Goal: Use online tool/utility: Utilize a website feature to perform a specific function

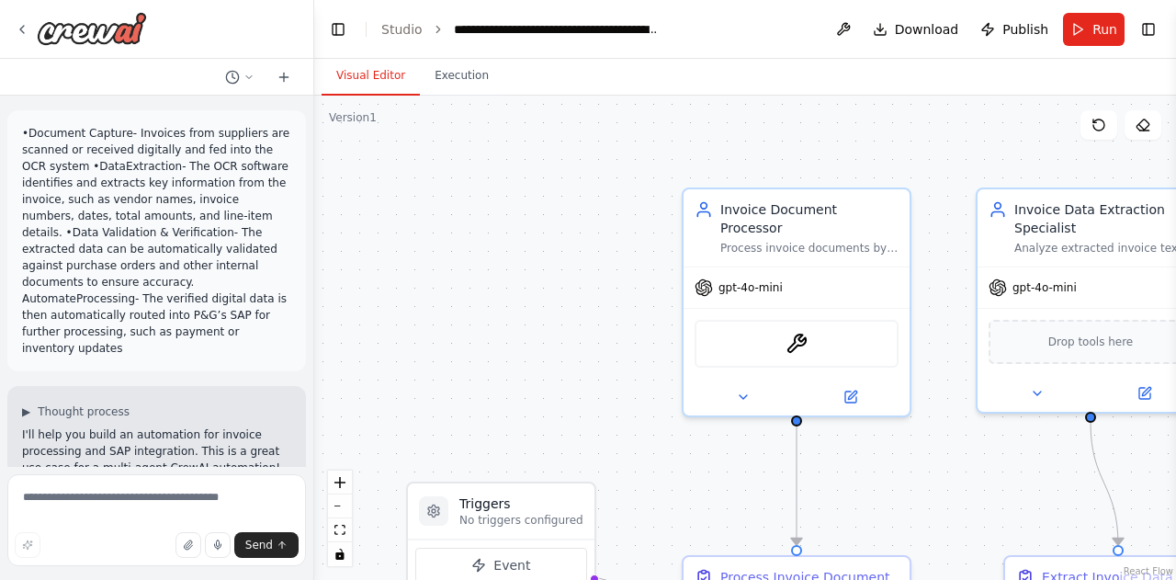
scroll to position [2063, 0]
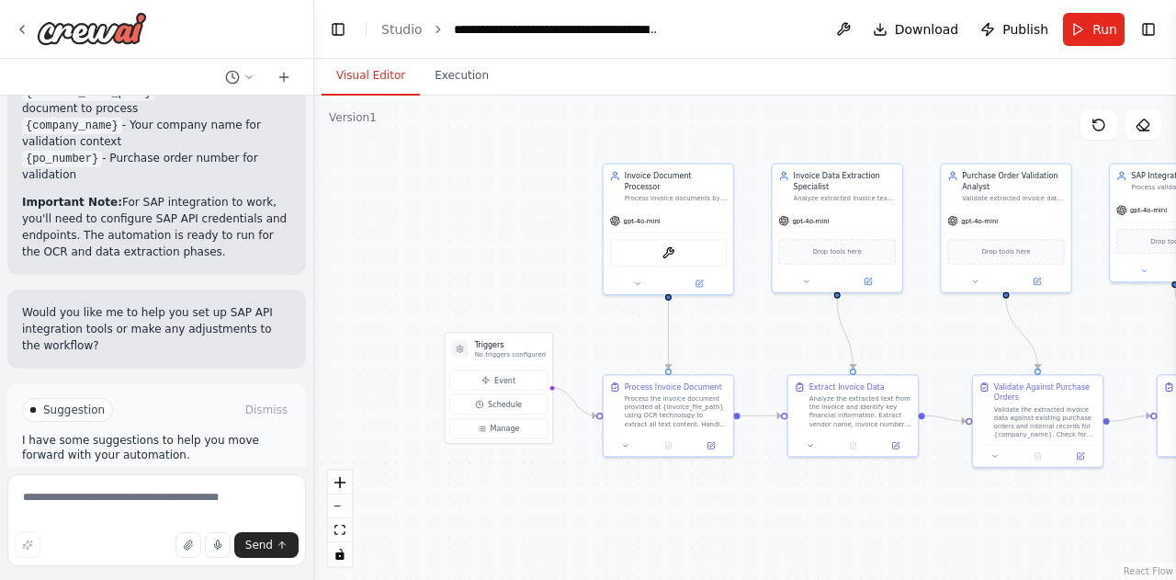
drag, startPoint x: 927, startPoint y: 379, endPoint x: 796, endPoint y: 348, distance: 134.9
click at [796, 348] on div ".deletable-edge-delete-btn { width: 20px; height: 20px; border: 0px solid #ffff…" at bounding box center [745, 338] width 862 height 484
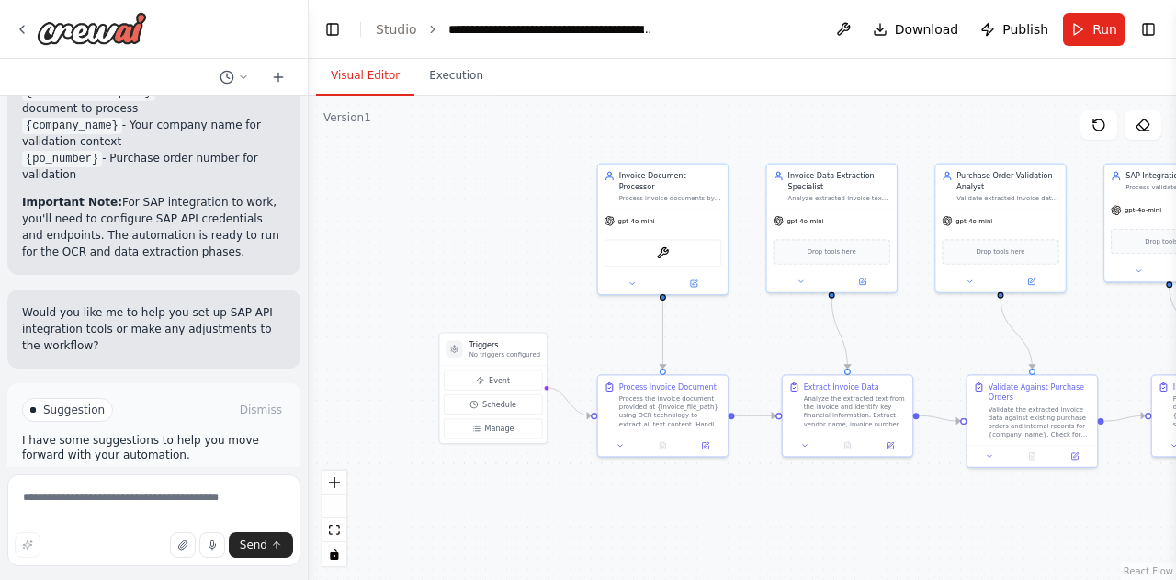
click at [309, 418] on div "•Document Capture- Invoices from suppliers are scanned or received digitally an…" at bounding box center [588, 290] width 1176 height 580
click at [176, 512] on textarea at bounding box center [153, 520] width 293 height 92
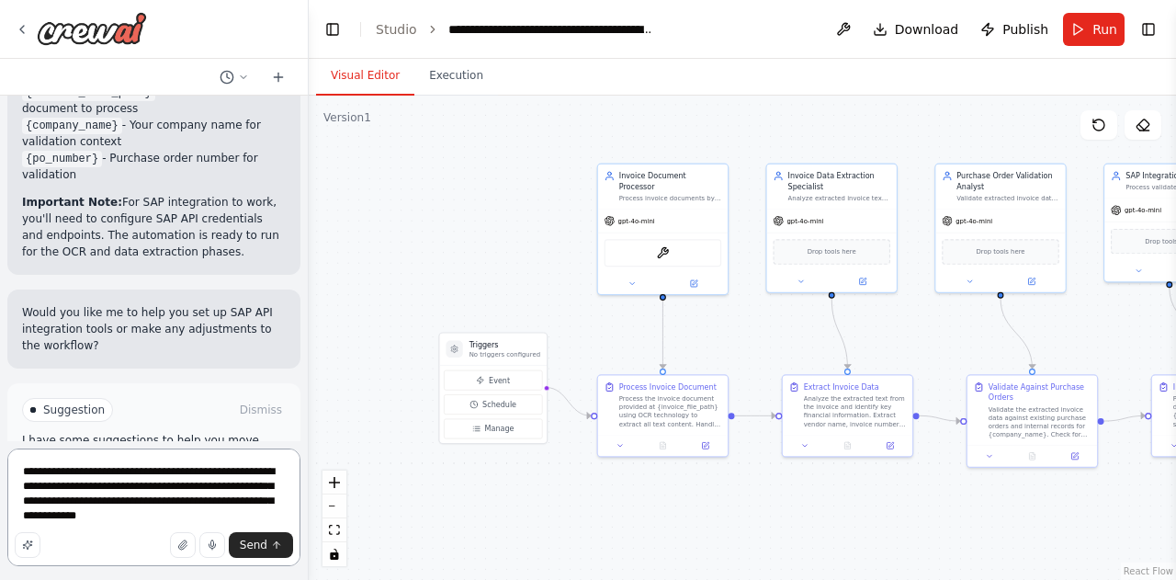
type textarea "**********"
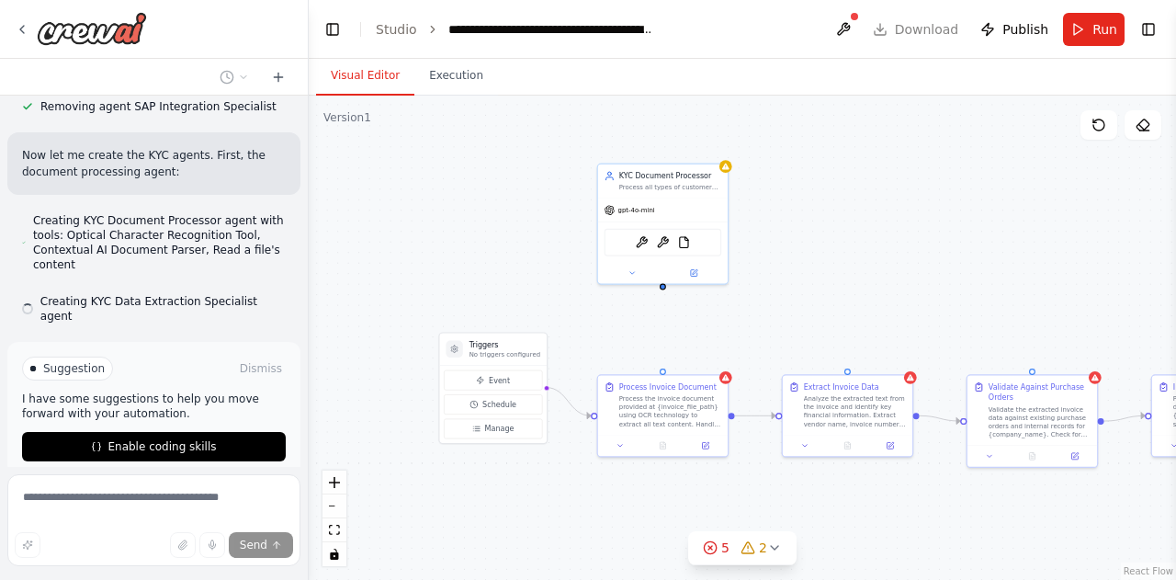
scroll to position [3531, 0]
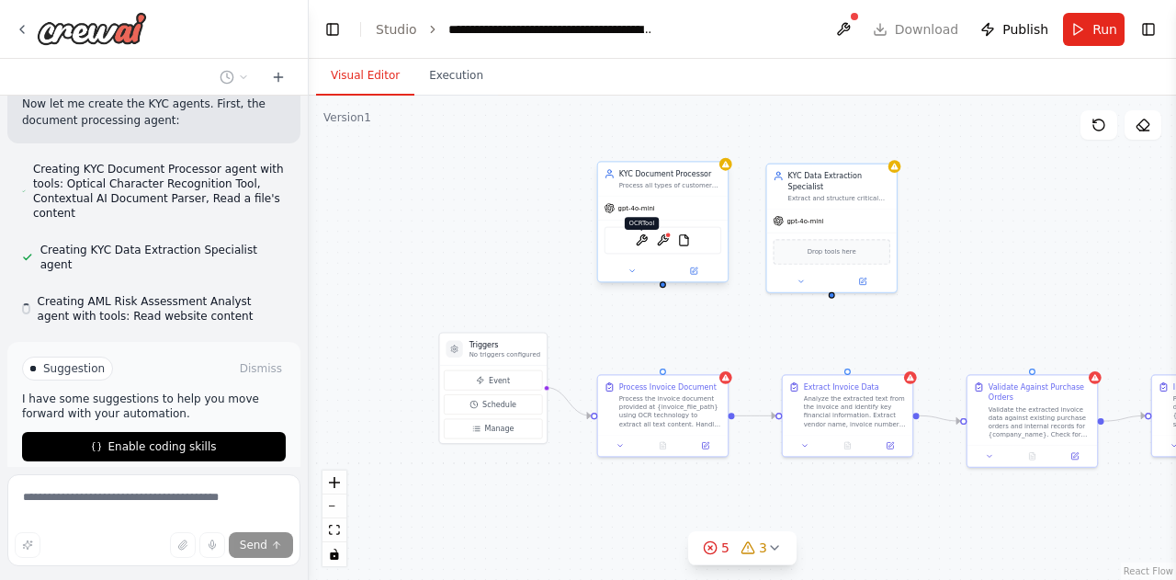
click at [646, 244] on img at bounding box center [642, 240] width 13 height 13
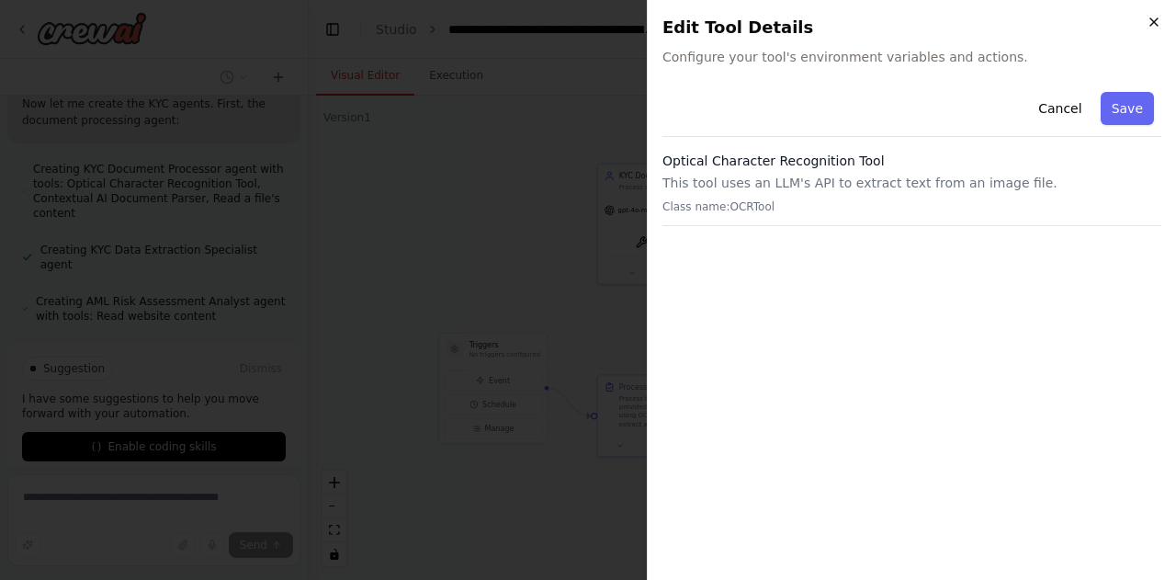
click at [1161, 26] on icon "button" at bounding box center [1154, 22] width 15 height 15
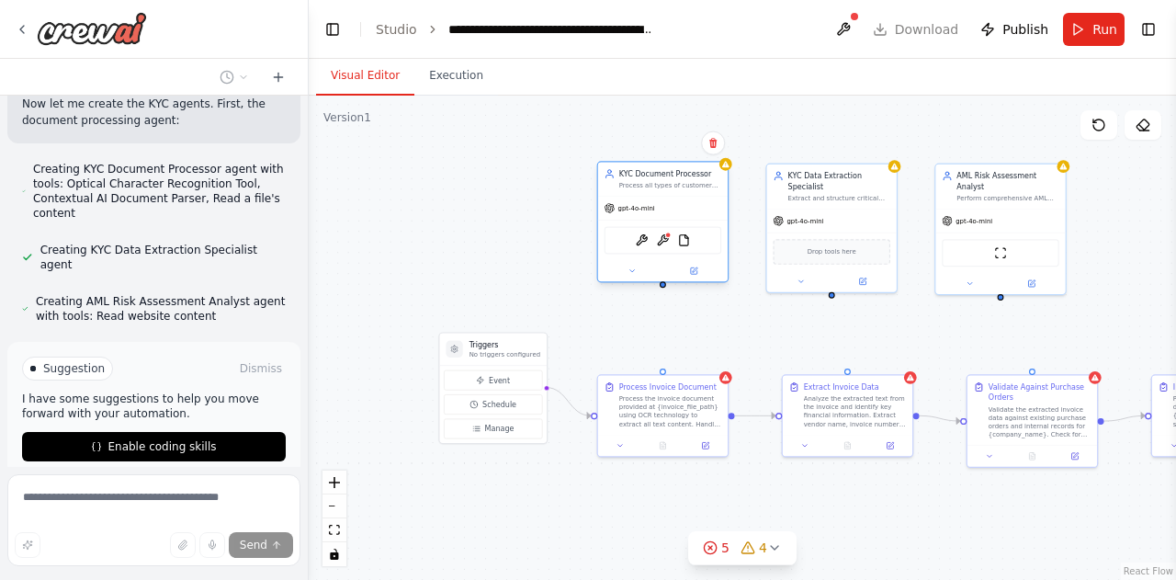
click at [665, 246] on div "OCRTool ContextualAIParseTool FileReadTool" at bounding box center [664, 241] width 118 height 28
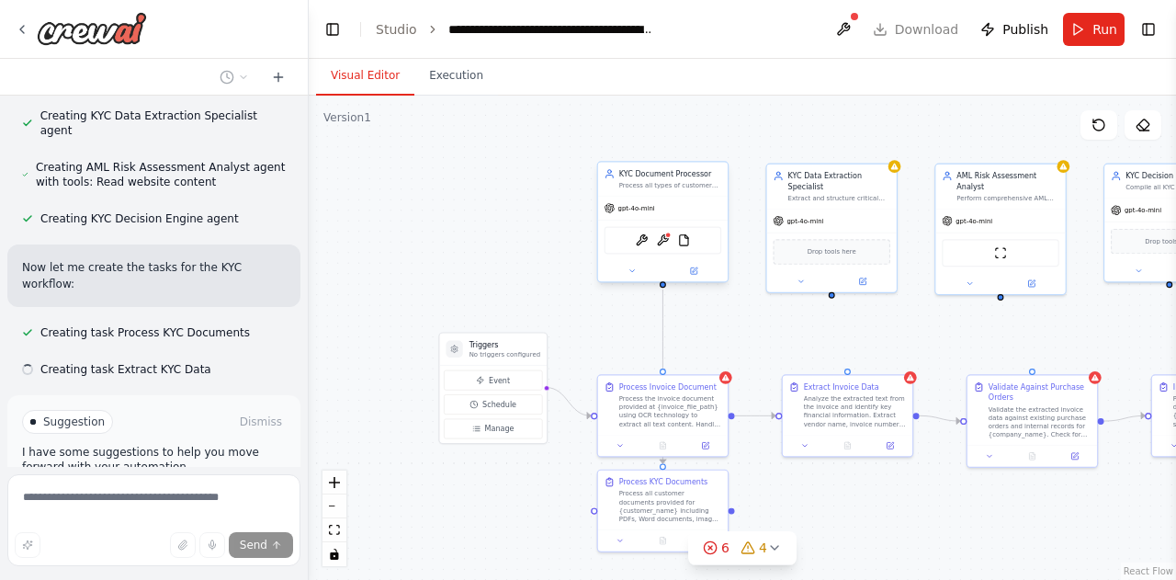
scroll to position [3754, 0]
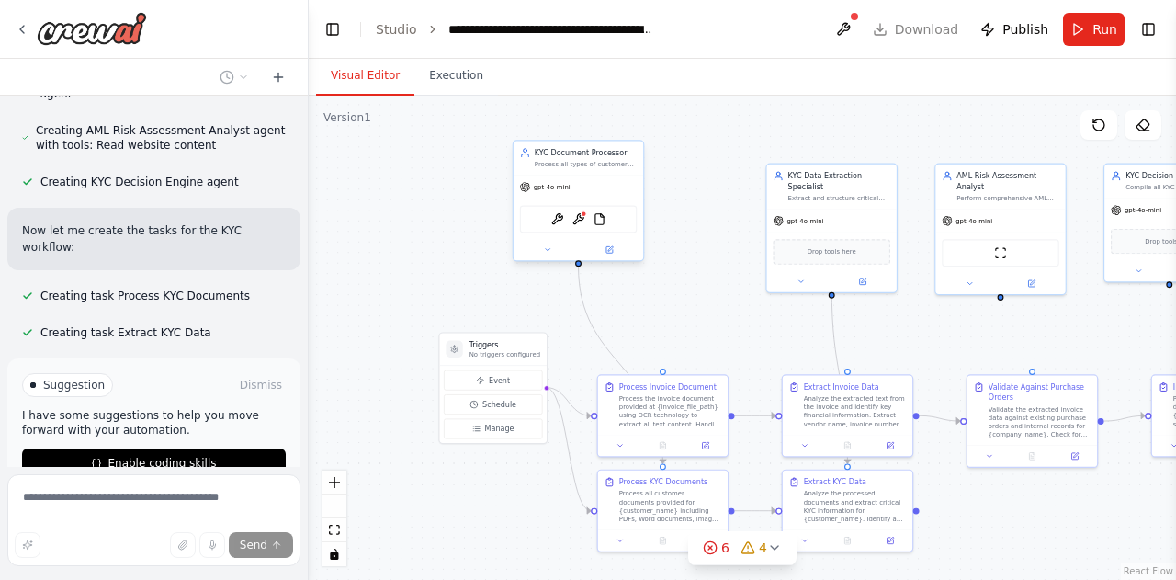
drag, startPoint x: 697, startPoint y: 218, endPoint x: 611, endPoint y: 196, distance: 88.3
click at [611, 196] on div "gpt-4o-mini" at bounding box center [579, 187] width 130 height 23
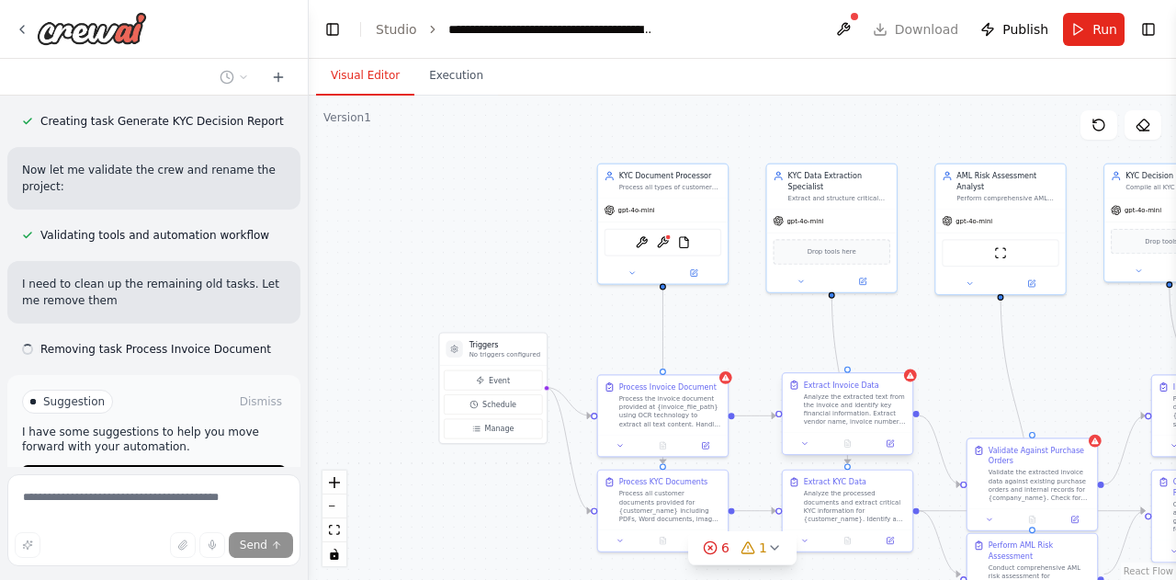
scroll to position [4055, 0]
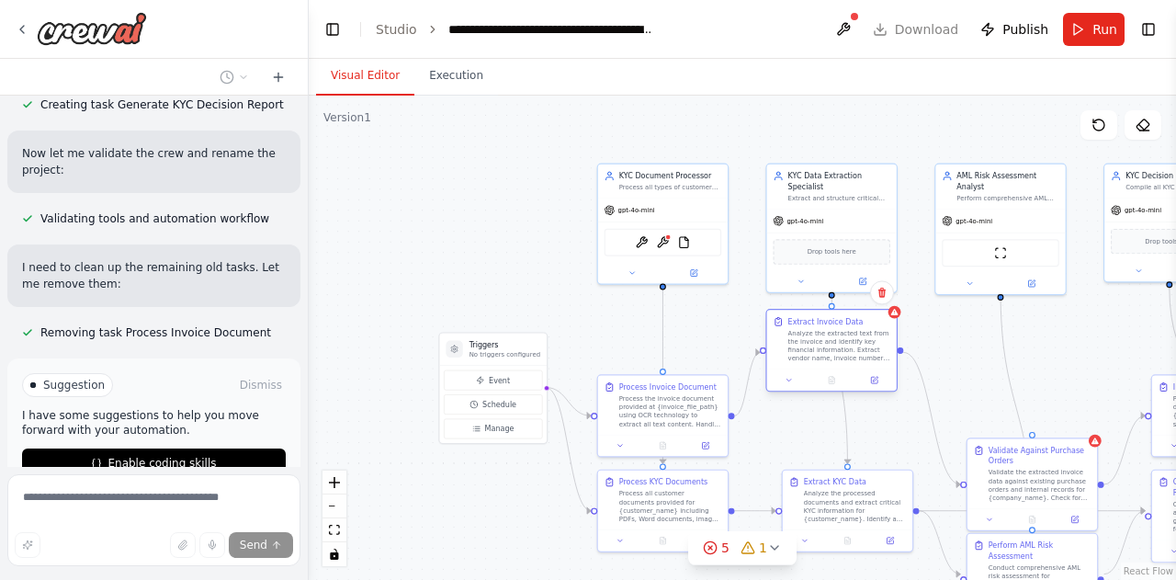
drag, startPoint x: 873, startPoint y: 435, endPoint x: 865, endPoint y: 368, distance: 67.6
click at [865, 368] on div "Extract Invoice Data Analyze the extracted text from the invoice and identify k…" at bounding box center [832, 350] width 132 height 83
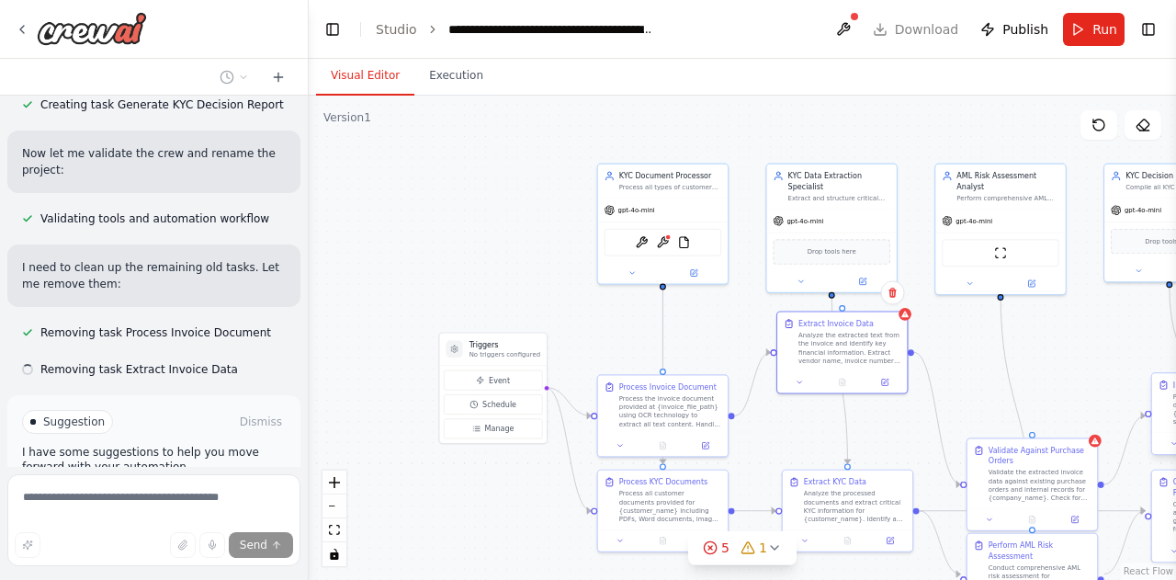
scroll to position [4092, 0]
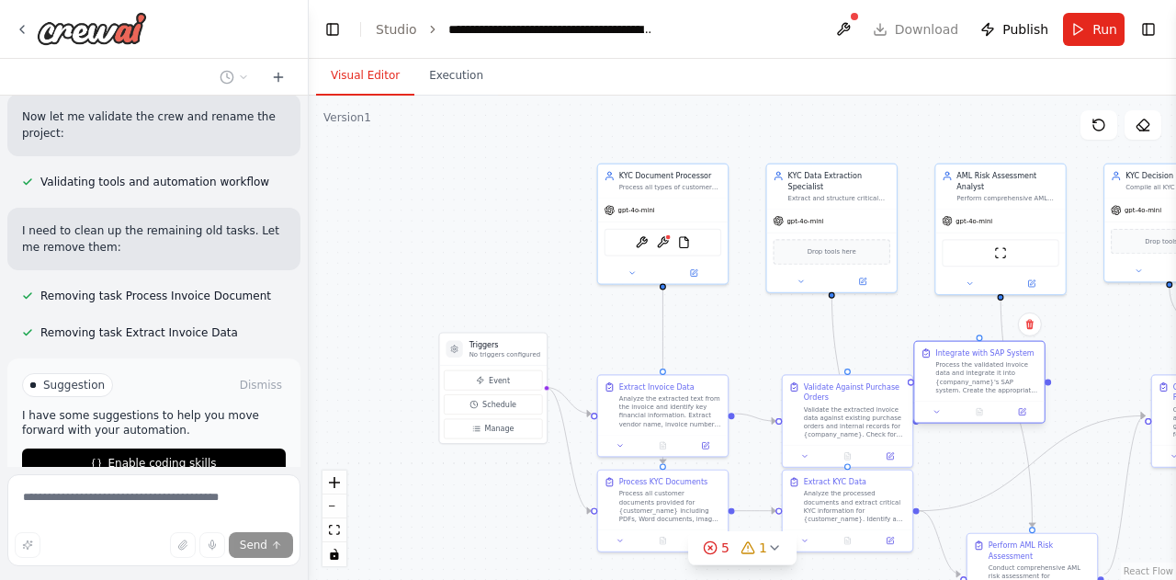
drag, startPoint x: 1034, startPoint y: 480, endPoint x: 981, endPoint y: 383, distance: 110.2
click at [981, 383] on div "Process the validated invoice data and integrate it into {company_name}'s SAP s…" at bounding box center [987, 377] width 102 height 34
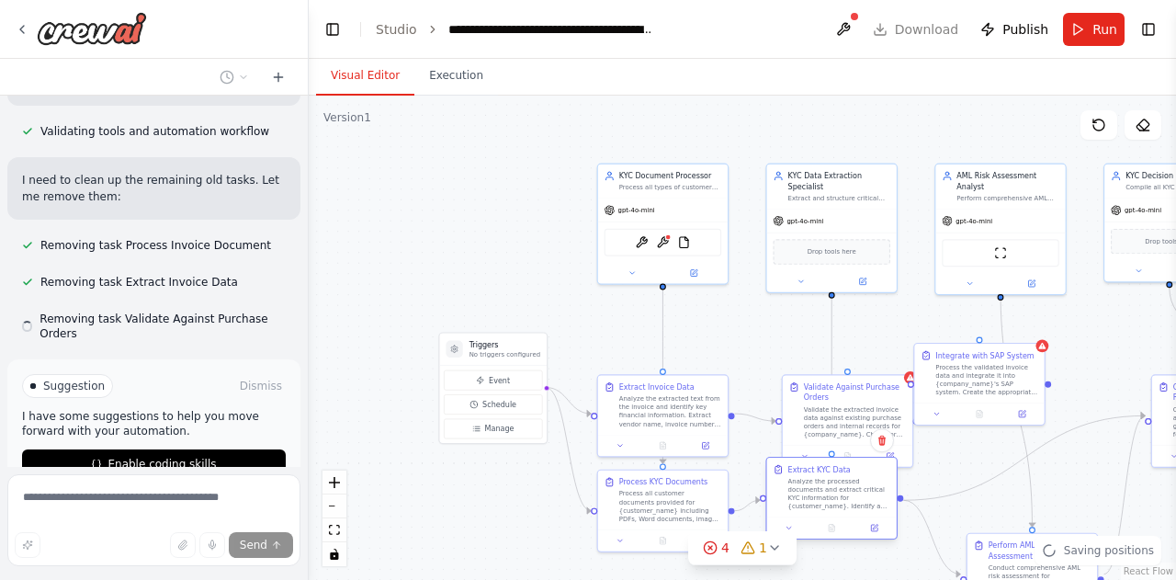
scroll to position [4143, 0]
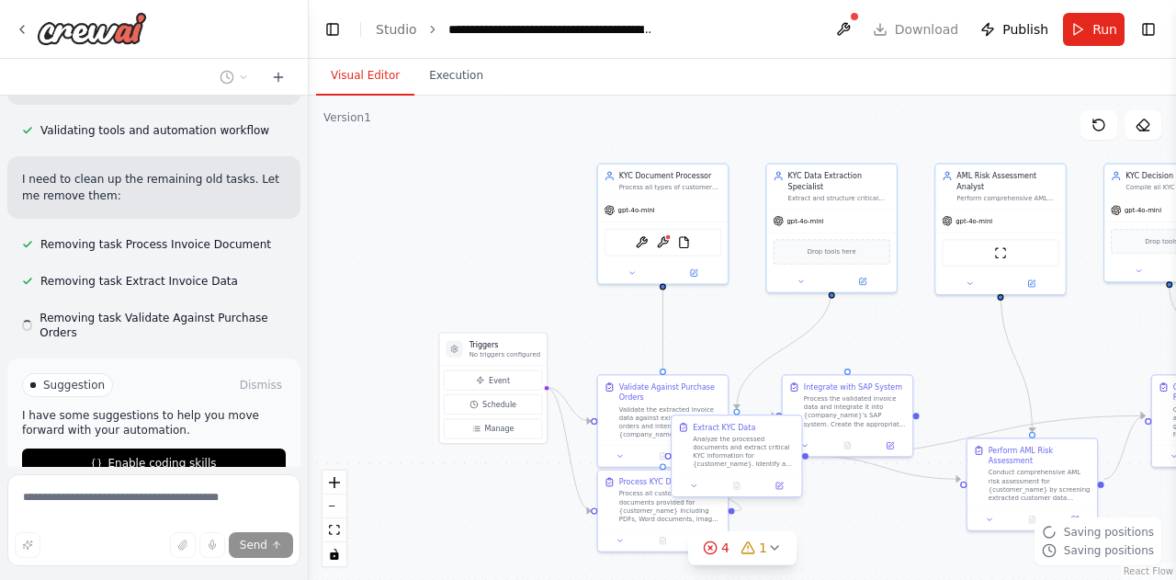
drag, startPoint x: 884, startPoint y: 527, endPoint x: 773, endPoint y: 471, distance: 124.5
click at [773, 471] on div "Extract KYC Data Analyze the processed documents and extract critical KYC infor…" at bounding box center [737, 456] width 132 height 83
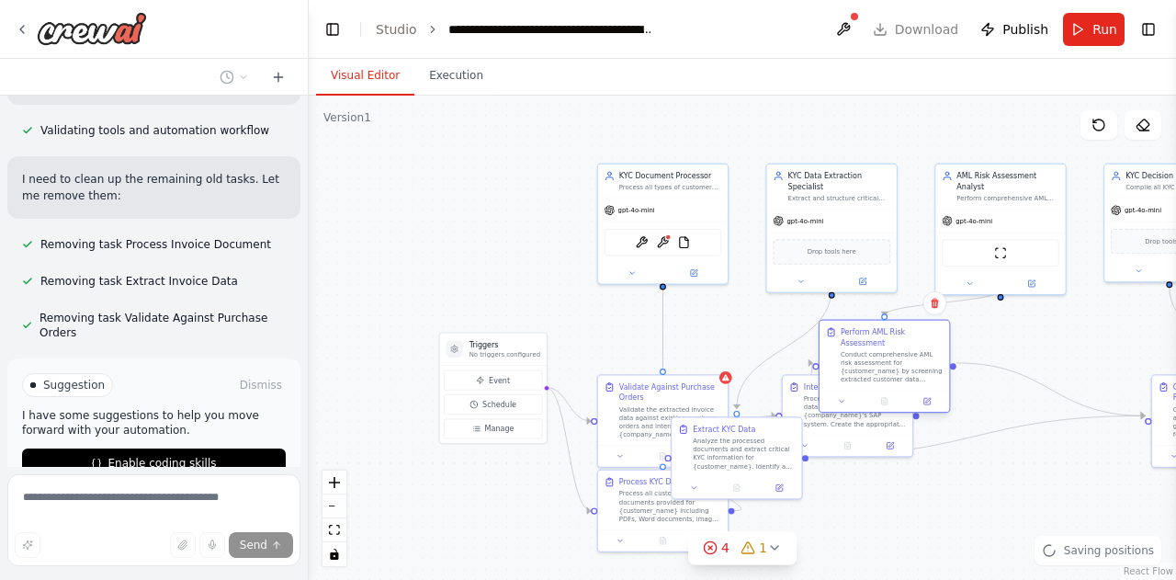
drag, startPoint x: 1057, startPoint y: 492, endPoint x: 880, endPoint y: 346, distance: 228.5
click at [880, 346] on div "Perform AML Risk Assessment Conduct comprehensive AML risk assessment for {cust…" at bounding box center [885, 356] width 130 height 70
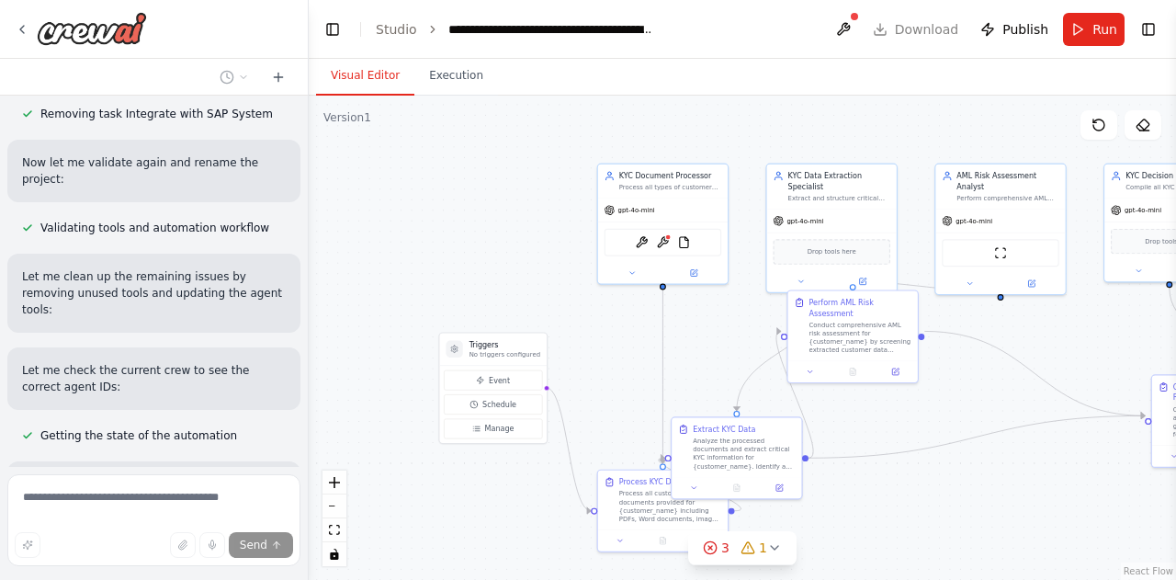
scroll to position [4463, 0]
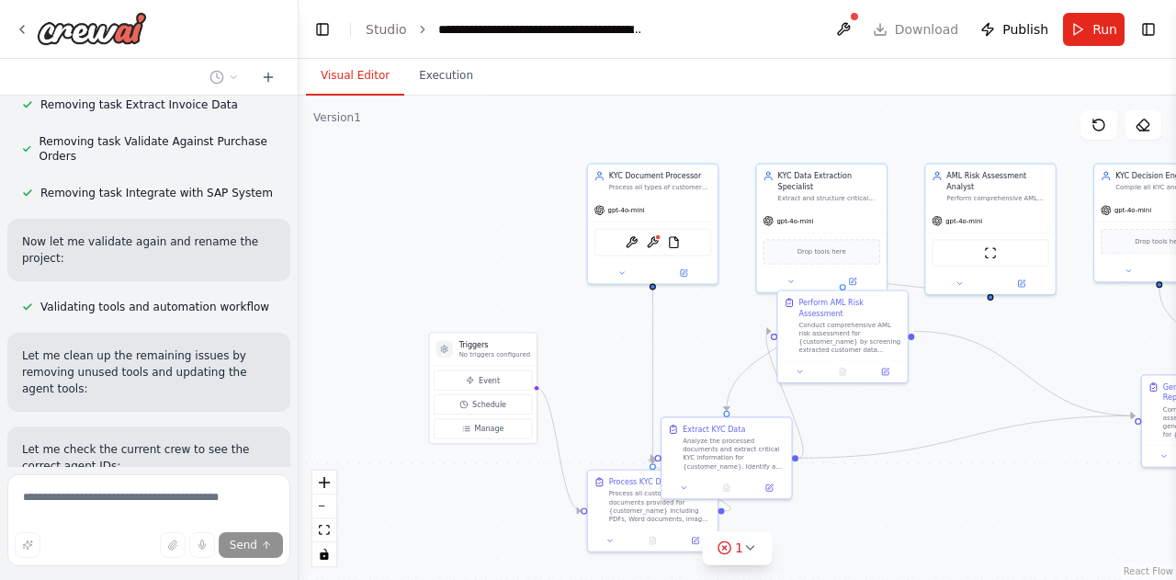
drag, startPoint x: 303, startPoint y: 433, endPoint x: 299, endPoint y: 460, distance: 28.0
click at [299, 460] on div "•Document Capture- Invoices from suppliers are scanned or received digitally an…" at bounding box center [588, 290] width 1176 height 580
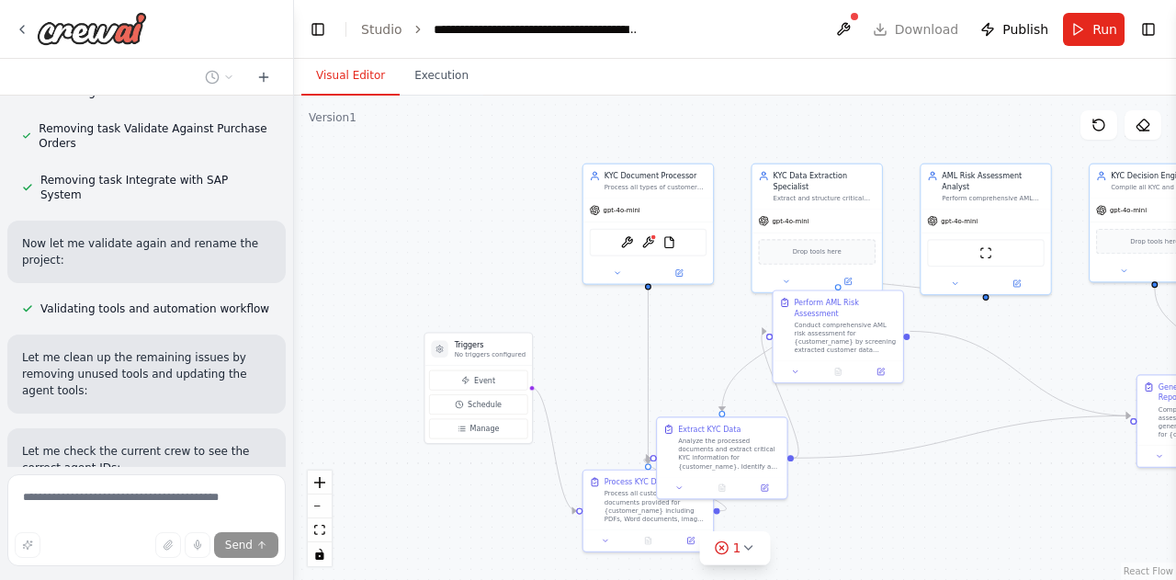
drag, startPoint x: 296, startPoint y: 430, endPoint x: 294, endPoint y: 457, distance: 26.7
click at [294, 457] on div "•Document Capture- Invoices from suppliers are scanned or received digitally an…" at bounding box center [588, 290] width 1176 height 580
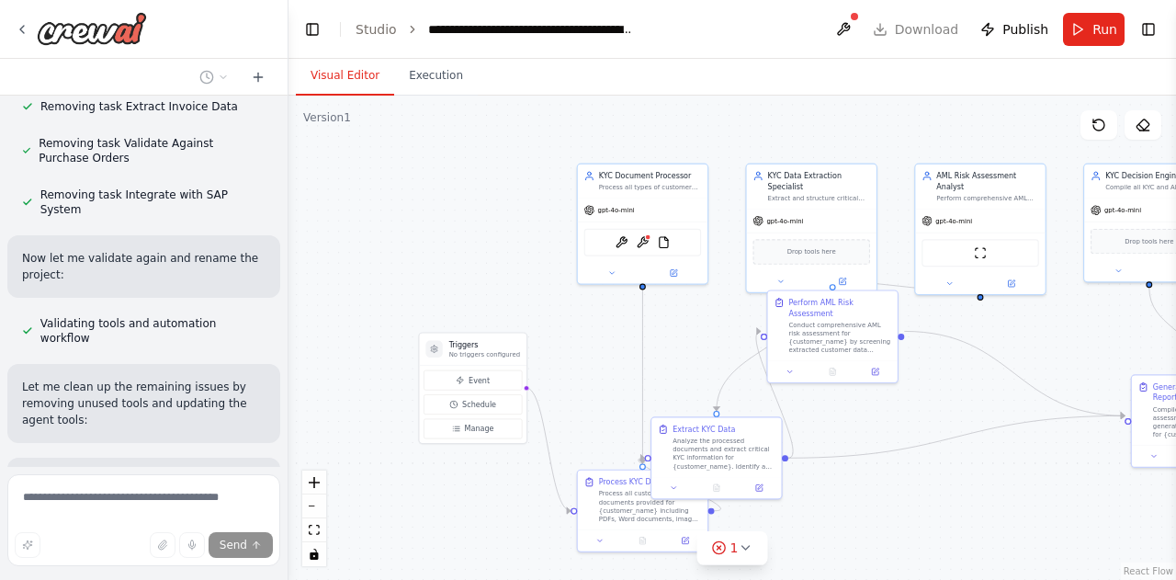
drag, startPoint x: 289, startPoint y: 420, endPoint x: 289, endPoint y: 449, distance: 28.5
click at [289, 449] on div "•Document Capture- Invoices from suppliers are scanned or received digitally an…" at bounding box center [588, 290] width 1176 height 580
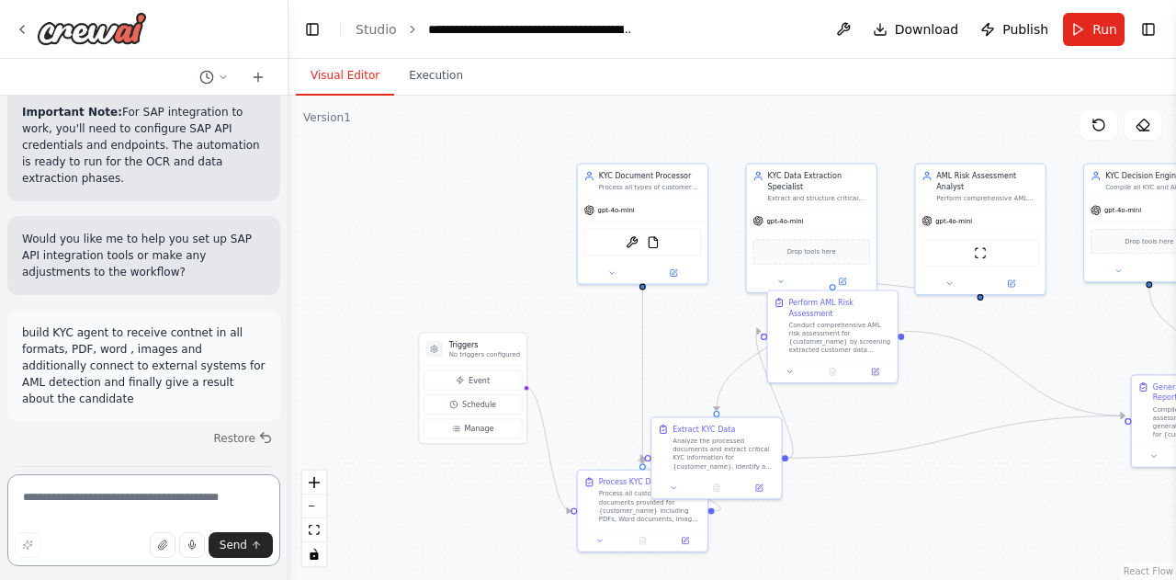
scroll to position [2339, 0]
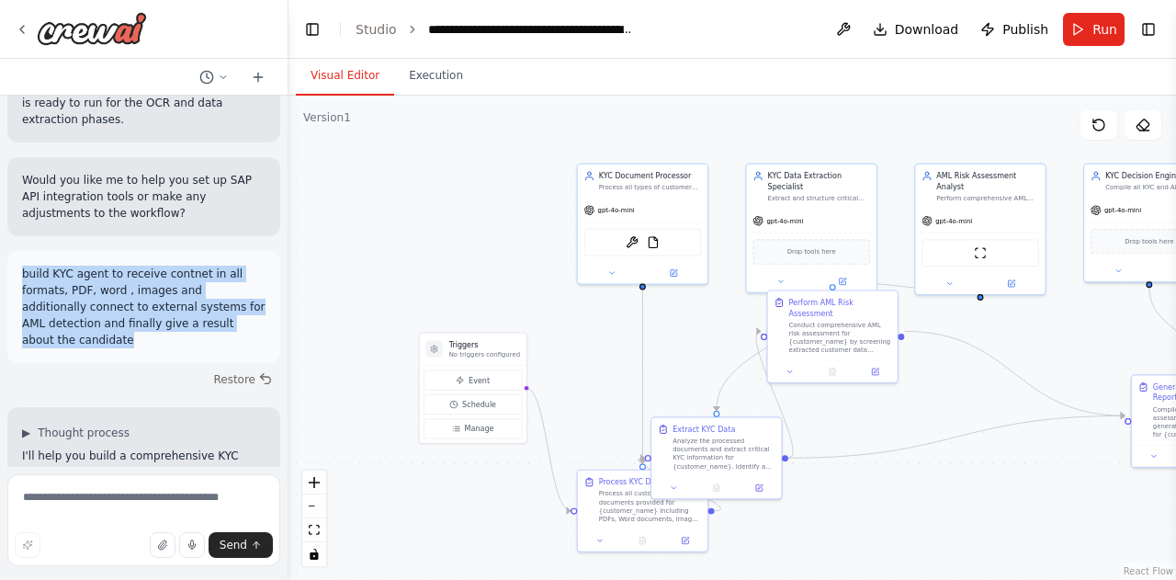
drag, startPoint x: 239, startPoint y: 196, endPoint x: 17, endPoint y: 144, distance: 228.3
click at [17, 251] on div "build KYC agent to receive contnet in all formats, PDF, word , images and addit…" at bounding box center [143, 307] width 273 height 112
copy p "build KYC agent to receive contnet in all formats, PDF, word , images and addit…"
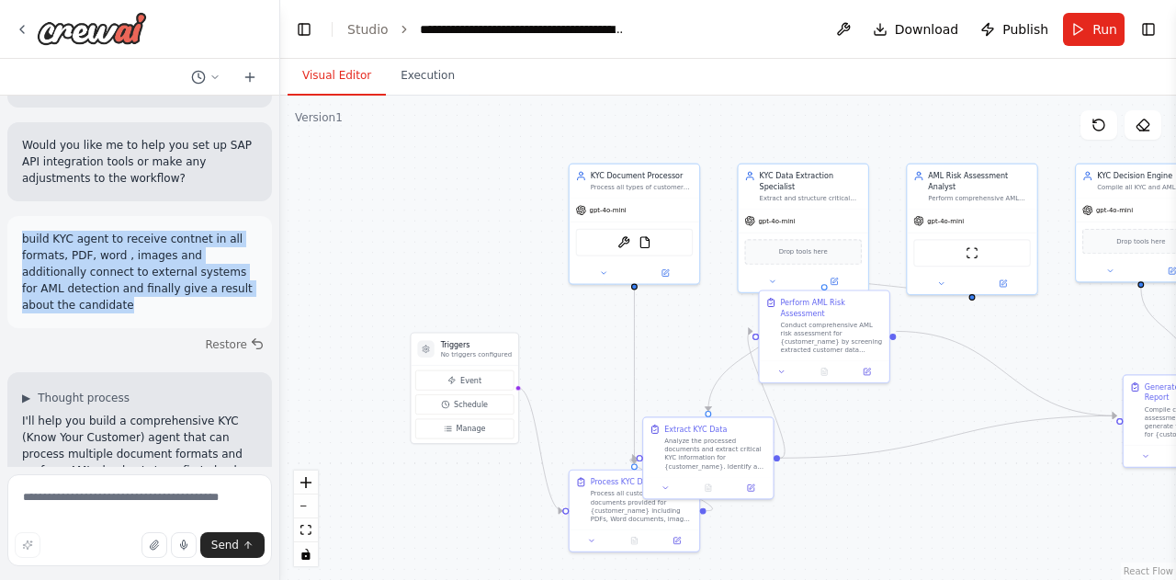
drag, startPoint x: 282, startPoint y: 264, endPoint x: 279, endPoint y: 285, distance: 21.3
click at [279, 285] on div "•Document Capture- Invoices from suppliers are scanned or received digitally an…" at bounding box center [588, 290] width 1176 height 580
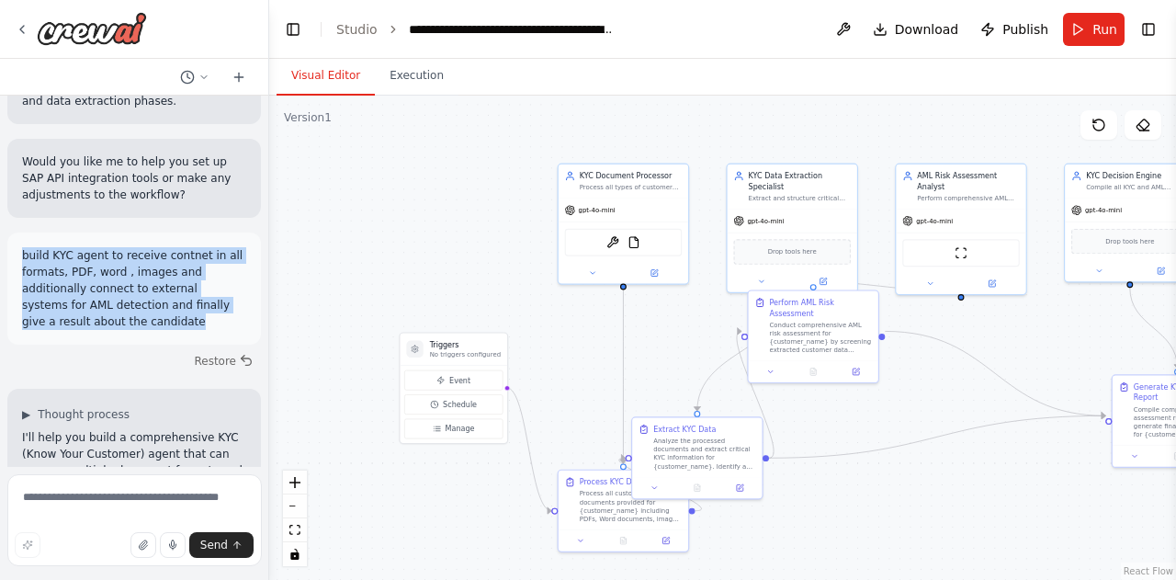
scroll to position [2530, 0]
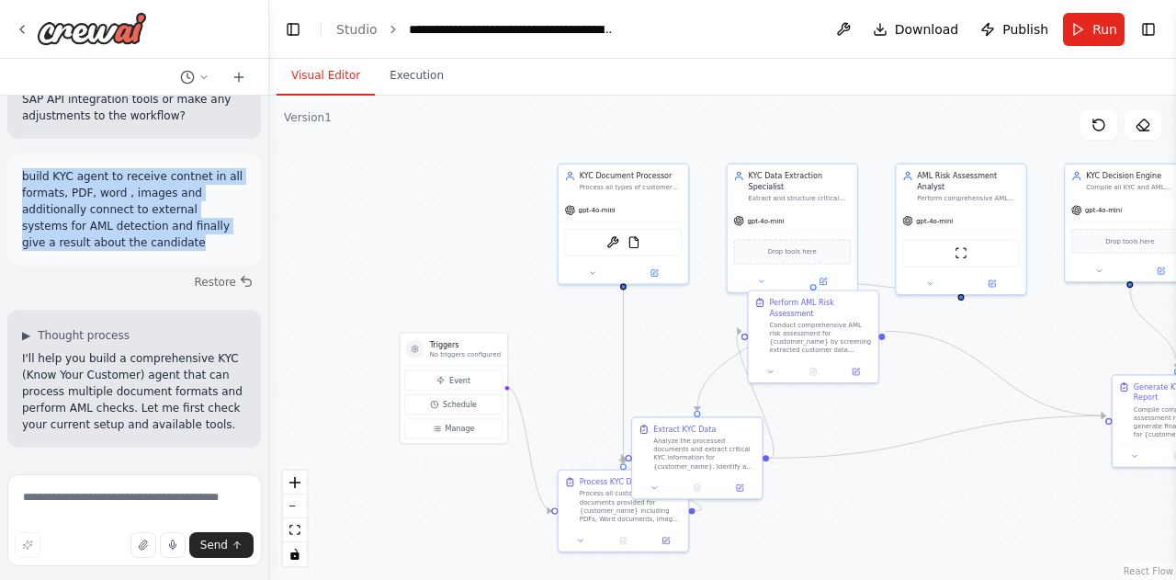
drag, startPoint x: 274, startPoint y: 281, endPoint x: 251, endPoint y: 344, distance: 66.6
click at [267, 400] on div "•Document Capture- Invoices from suppliers are scanned or received digitally an…" at bounding box center [588, 290] width 1176 height 580
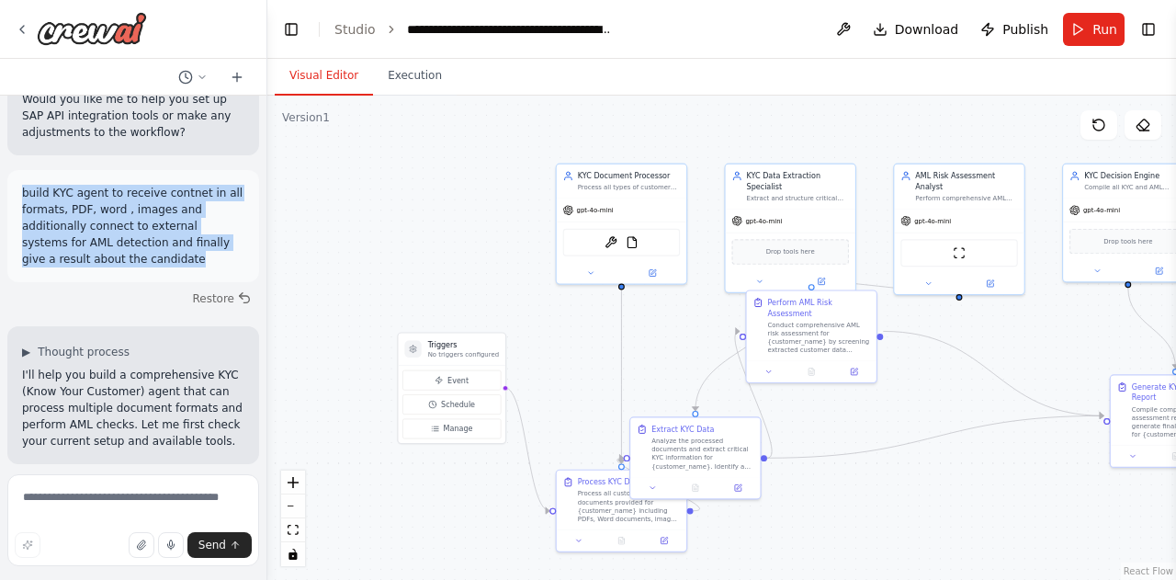
scroll to position [2545, 0]
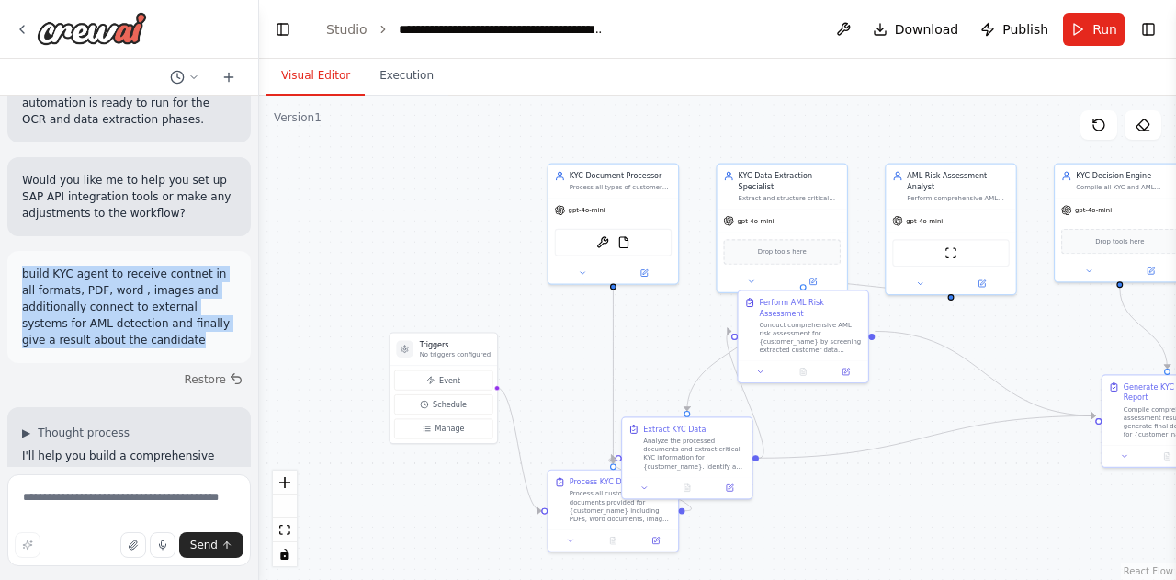
click at [258, 279] on div "•Document Capture- Invoices from suppliers are scanned or received digitally an…" at bounding box center [588, 290] width 1176 height 580
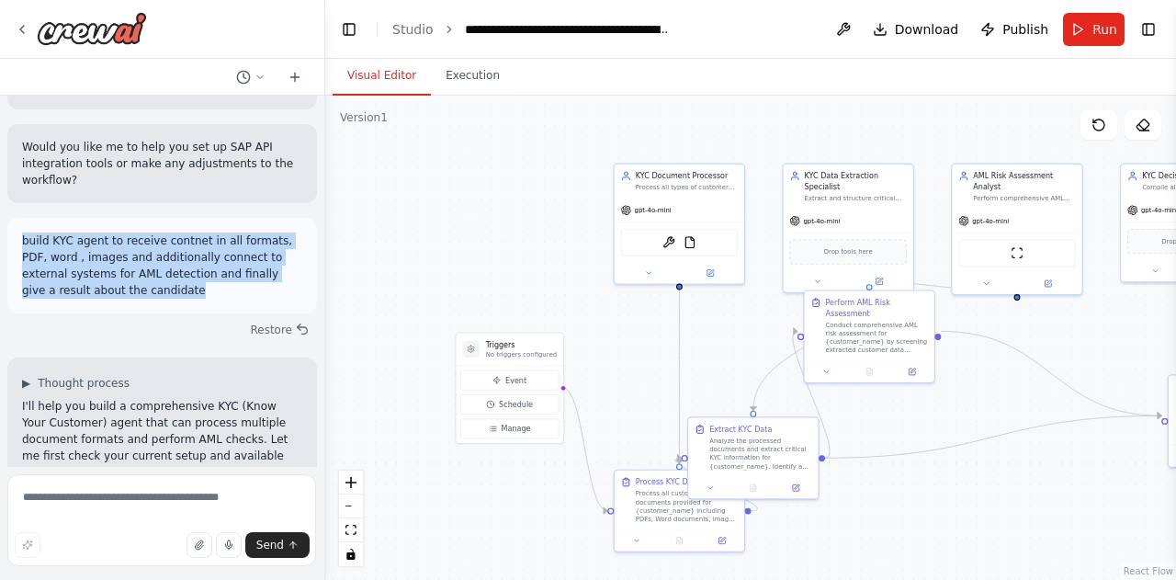
drag, startPoint x: 257, startPoint y: 273, endPoint x: 325, endPoint y: 283, distance: 68.8
click at [325, 283] on div "•Document Capture- Invoices from suppliers are scanned or received digitally an…" at bounding box center [588, 290] width 1176 height 580
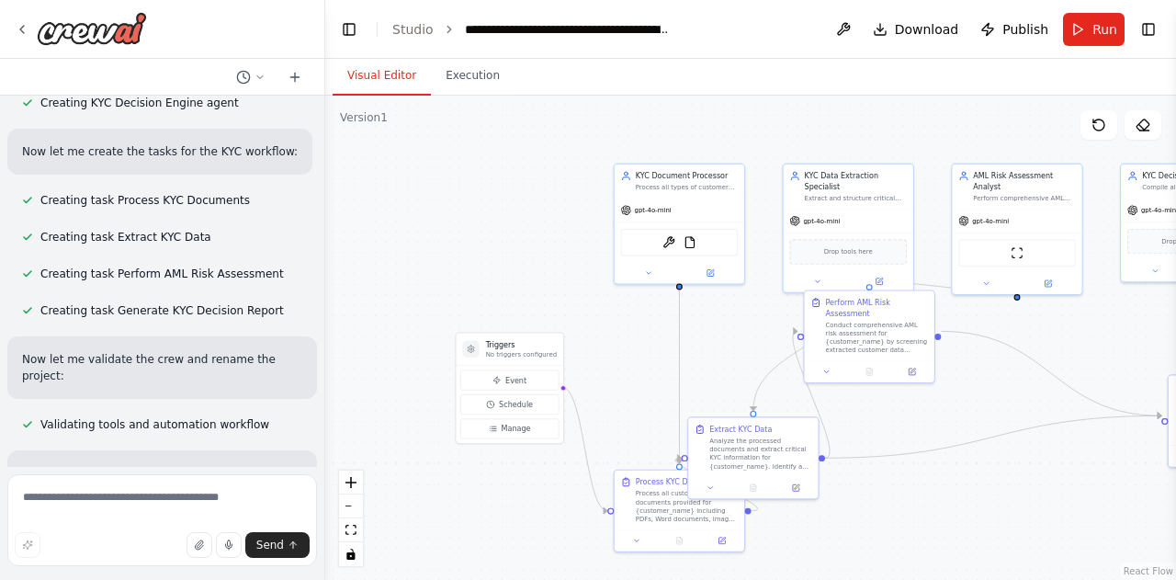
scroll to position [4670, 0]
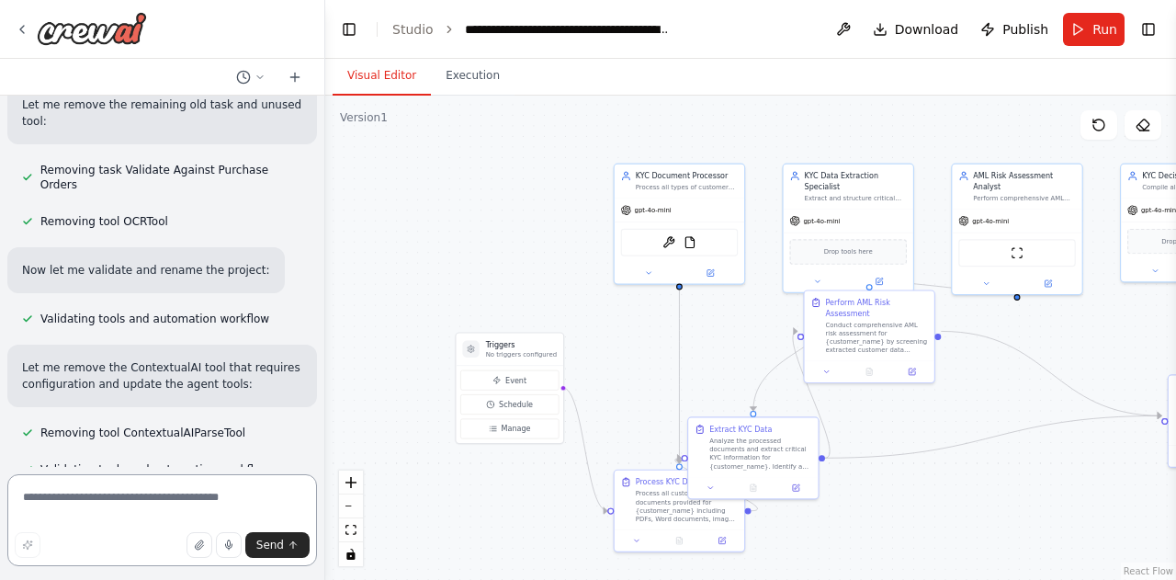
click at [176, 494] on textarea at bounding box center [162, 520] width 310 height 92
type textarea "**********"
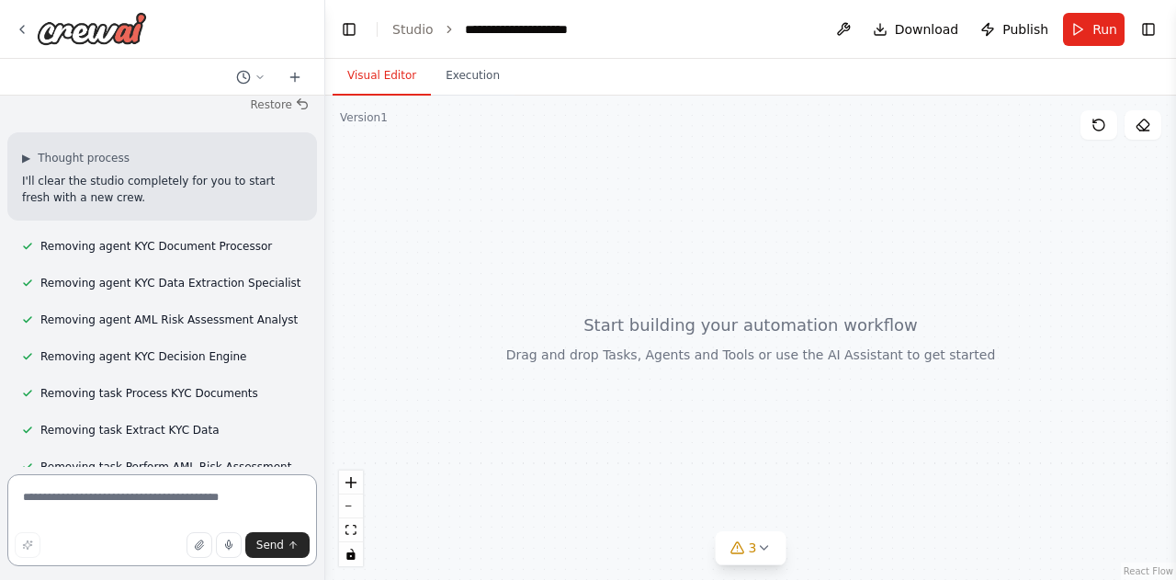
scroll to position [5233, 0]
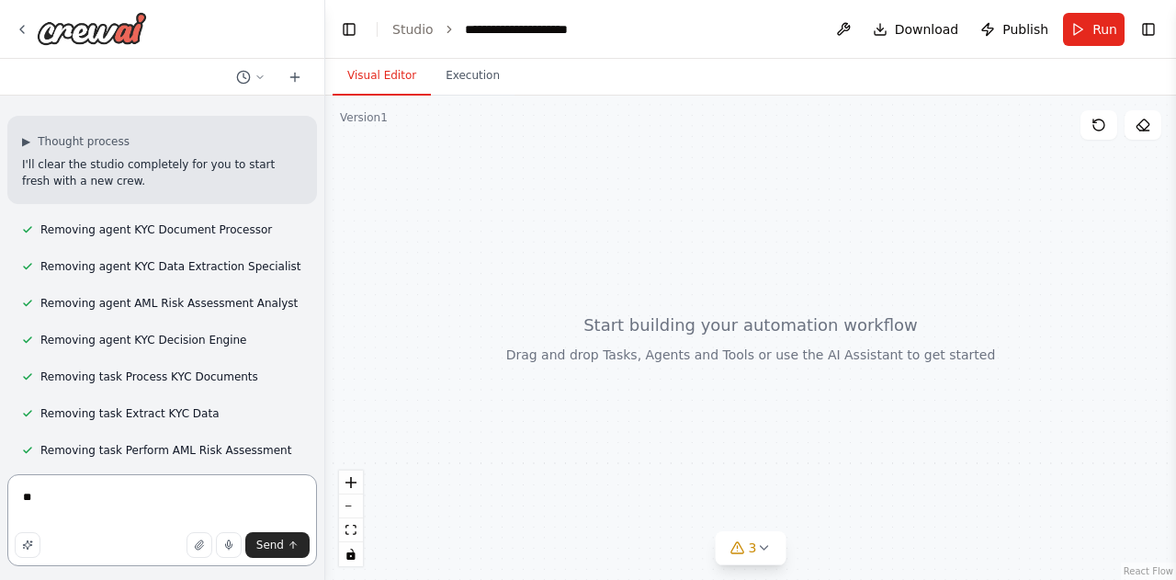
type textarea "***"
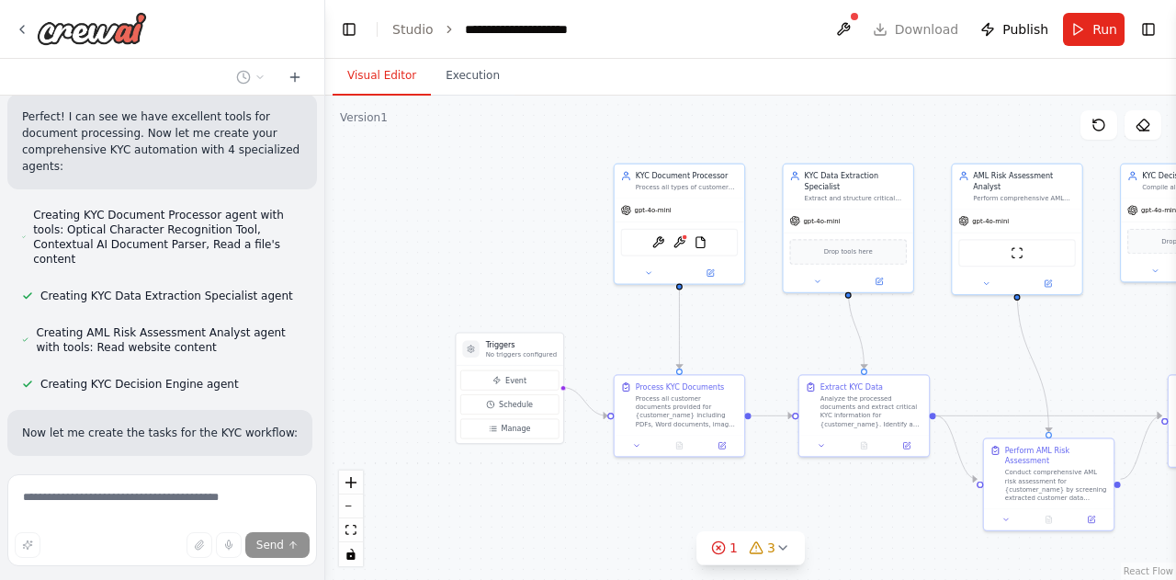
scroll to position [6179, 0]
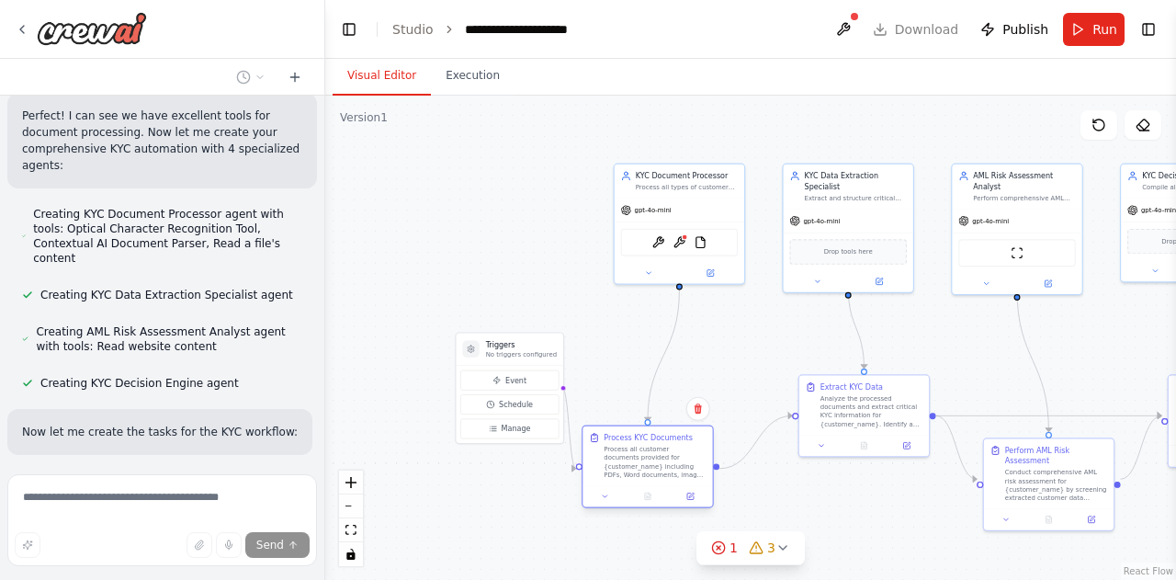
drag, startPoint x: 683, startPoint y: 416, endPoint x: 651, endPoint y: 466, distance: 59.1
click at [651, 466] on div "Process all customer documents provided for {customer_name} including PDFs, Wor…" at bounding box center [655, 462] width 102 height 34
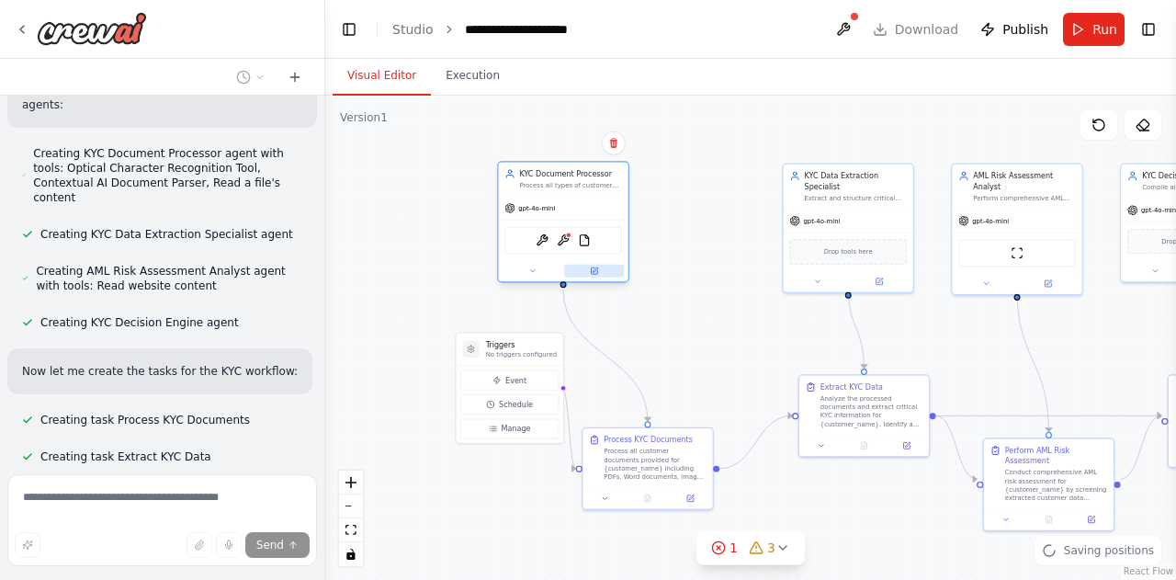
drag, startPoint x: 719, startPoint y: 273, endPoint x: 538, endPoint y: 258, distance: 181.7
click at [564, 265] on button at bounding box center [594, 271] width 60 height 13
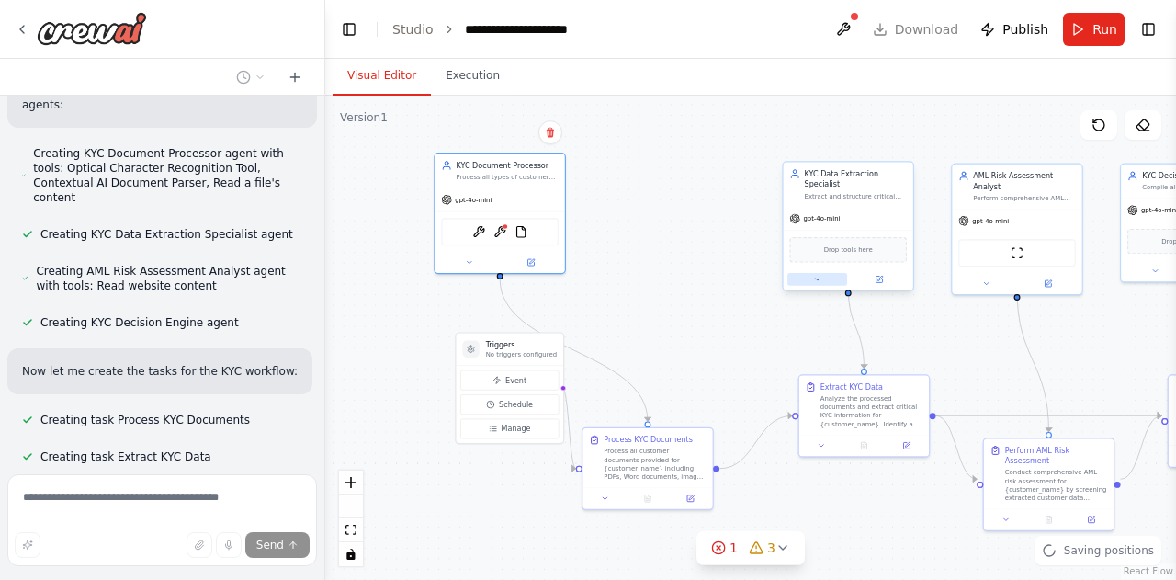
scroll to position [6256, 0]
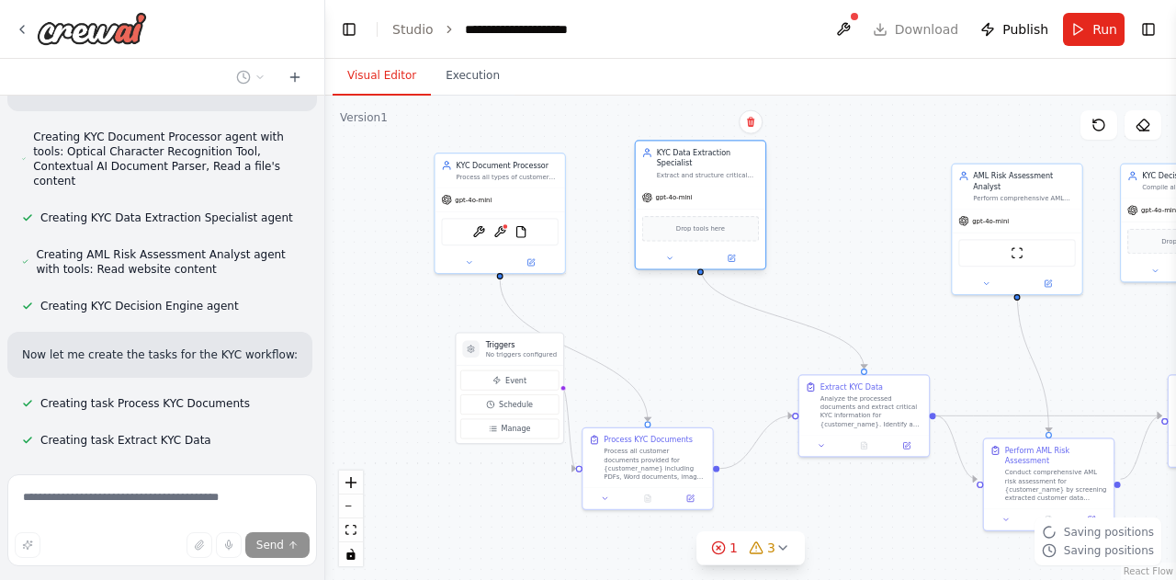
drag, startPoint x: 903, startPoint y: 210, endPoint x: 748, endPoint y: 192, distance: 156.4
click at [748, 192] on div "gpt-4o-mini" at bounding box center [701, 197] width 130 height 23
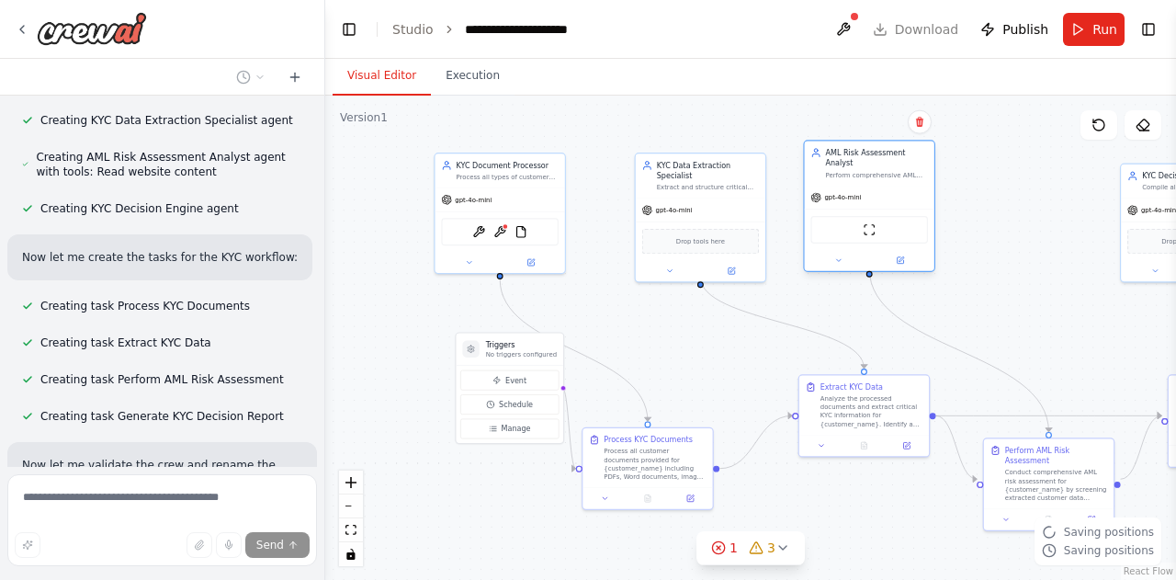
drag, startPoint x: 1017, startPoint y: 210, endPoint x: 895, endPoint y: 196, distance: 123.1
click at [895, 196] on div "gpt-4o-mini ScrapeWebsiteTool" at bounding box center [870, 228] width 130 height 85
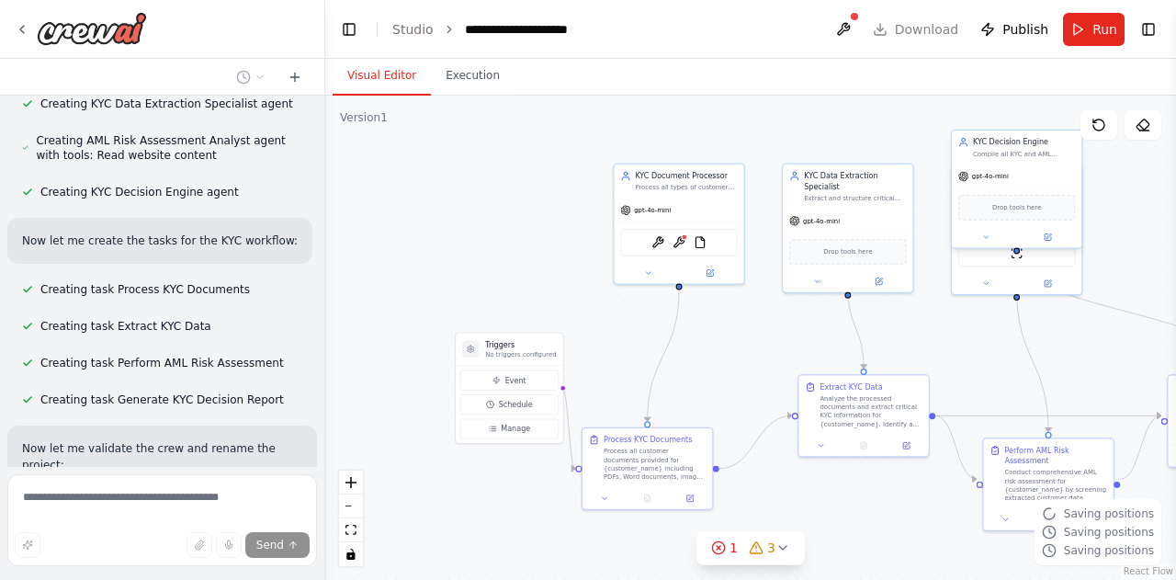
drag, startPoint x: 1141, startPoint y: 234, endPoint x: 975, endPoint y: 203, distance: 168.4
click at [975, 203] on div "Drop tools here" at bounding box center [1018, 208] width 118 height 26
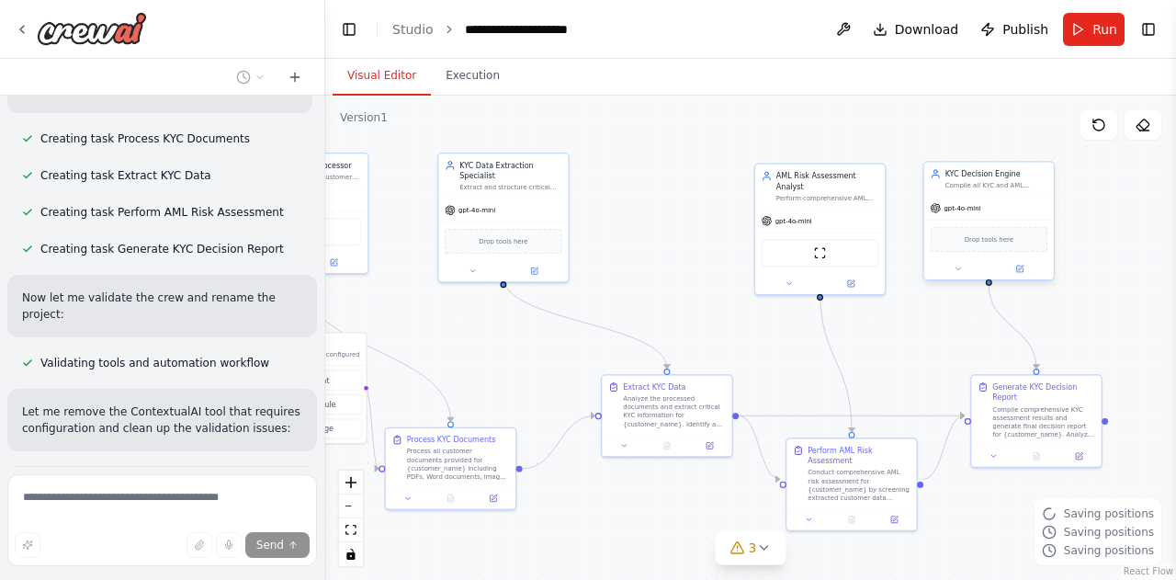
scroll to position [6537, 0]
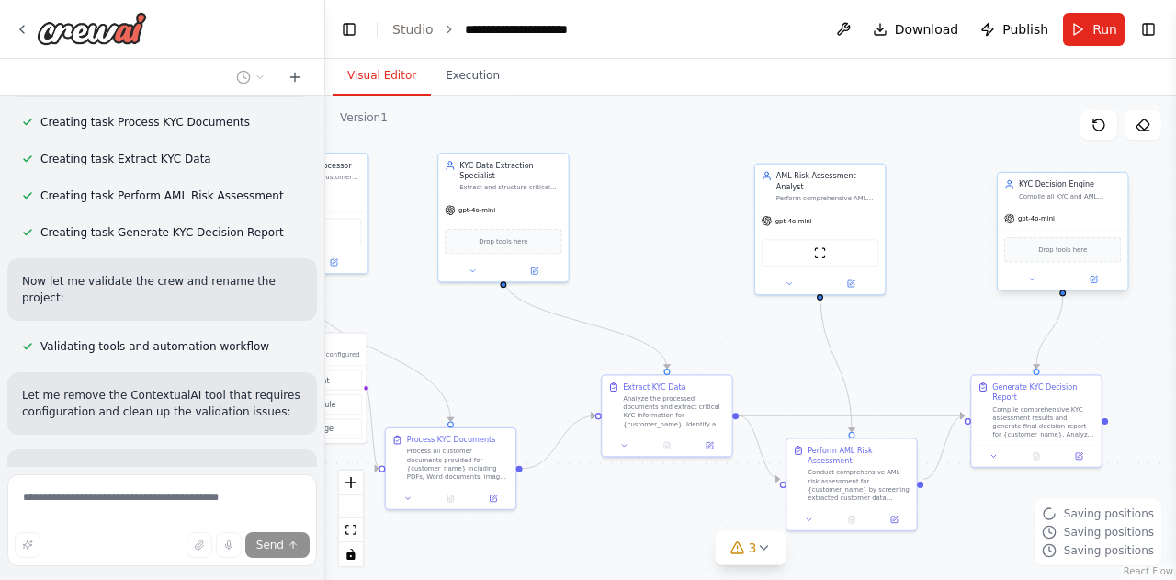
drag, startPoint x: 1033, startPoint y: 193, endPoint x: 1082, endPoint y: 240, distance: 67.6
click at [1082, 240] on div "Drop tools here" at bounding box center [1063, 250] width 130 height 39
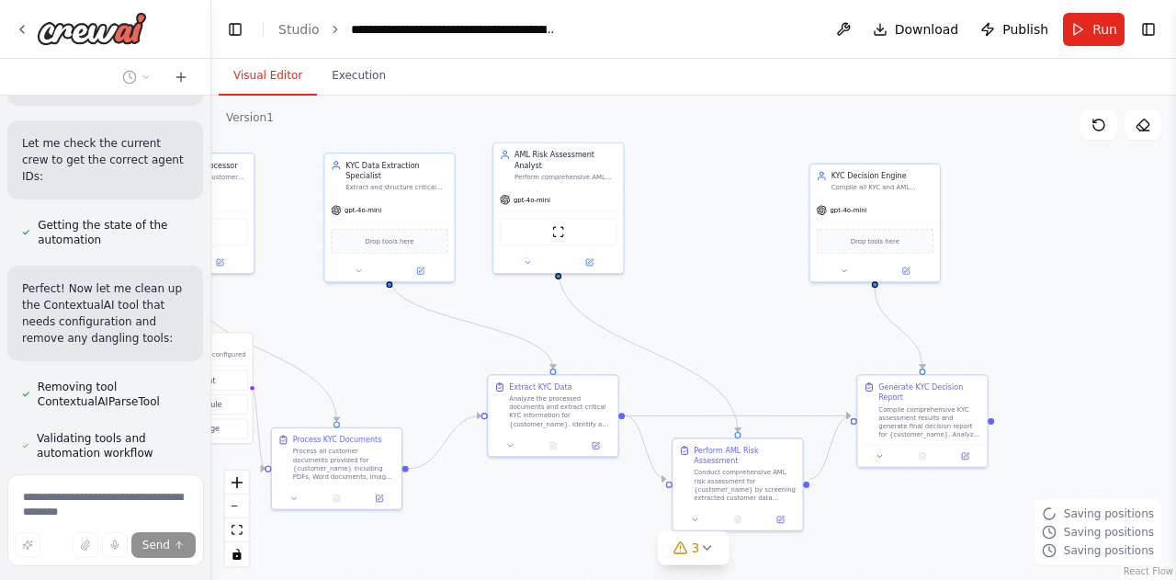
scroll to position [9089, 0]
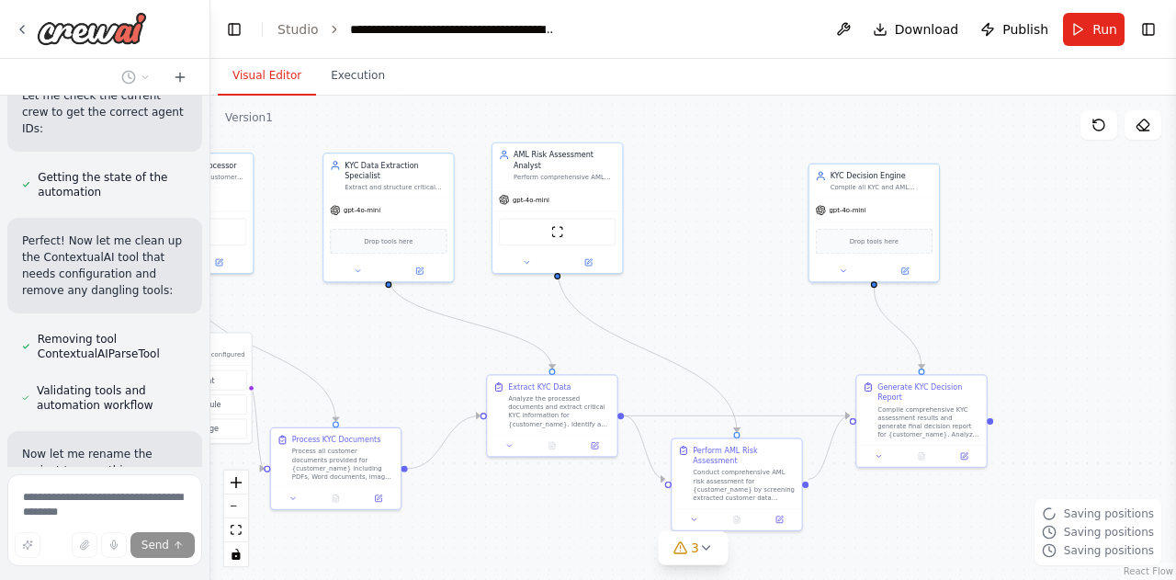
drag, startPoint x: 321, startPoint y: 289, endPoint x: 210, endPoint y: 267, distance: 112.3
click at [210, 267] on div "•Document Capture- Invoices from suppliers are scanned or received digitally an…" at bounding box center [588, 290] width 1176 height 580
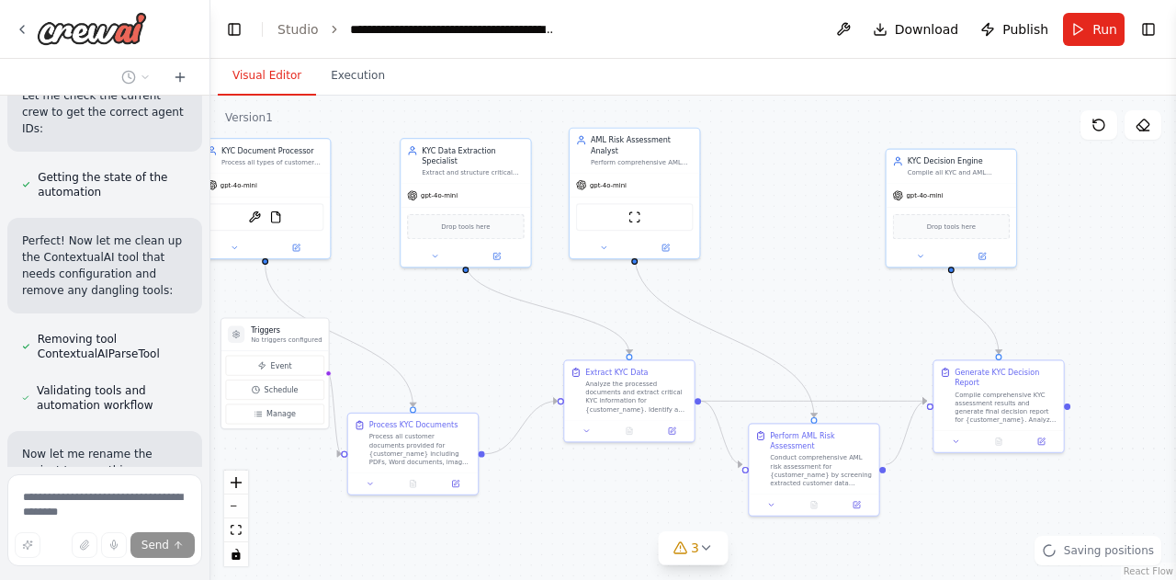
drag, startPoint x: 482, startPoint y: 358, endPoint x: 561, endPoint y: 341, distance: 80.8
click at [561, 341] on div ".deletable-edge-delete-btn { width: 20px; height: 20px; border: 0px solid #ffff…" at bounding box center [693, 338] width 966 height 484
click at [675, 426] on icon at bounding box center [679, 427] width 8 height 8
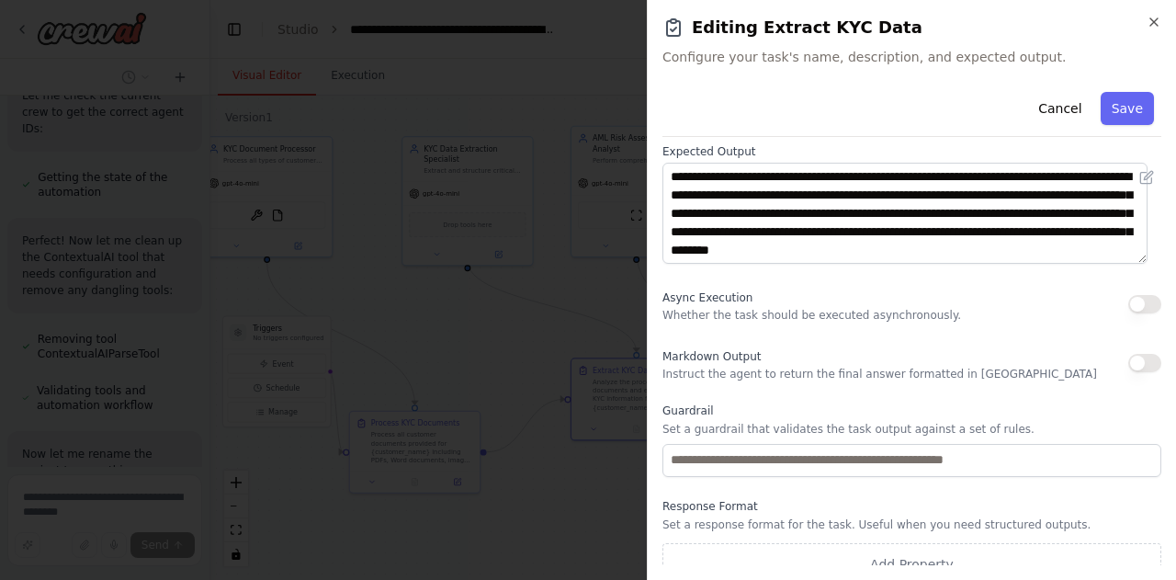
scroll to position [247, 0]
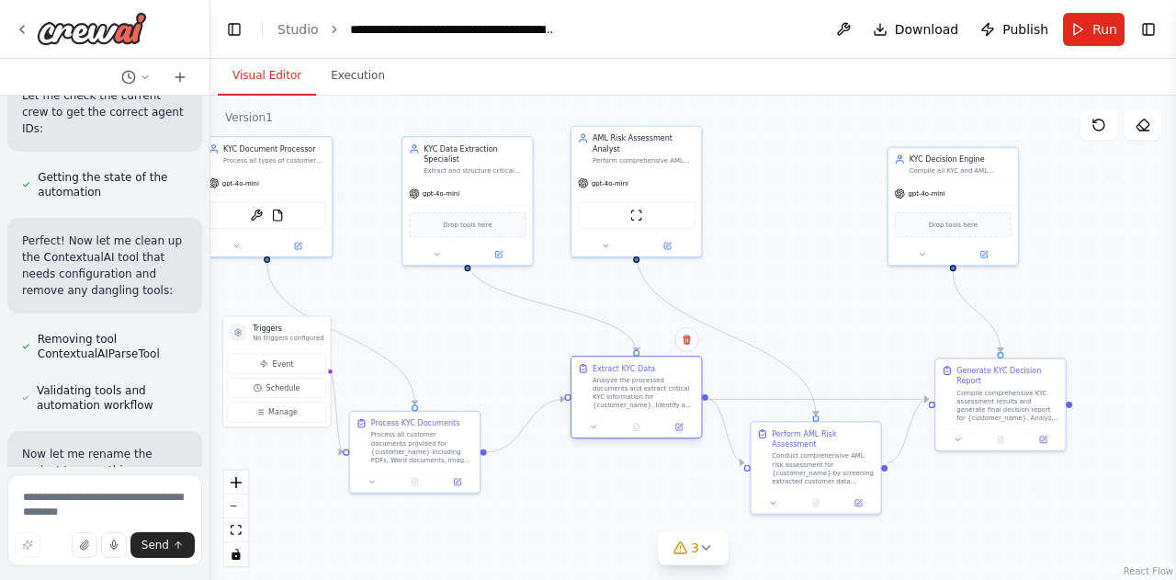
click at [683, 435] on div at bounding box center [637, 427] width 130 height 22
click at [456, 477] on icon at bounding box center [457, 480] width 6 height 6
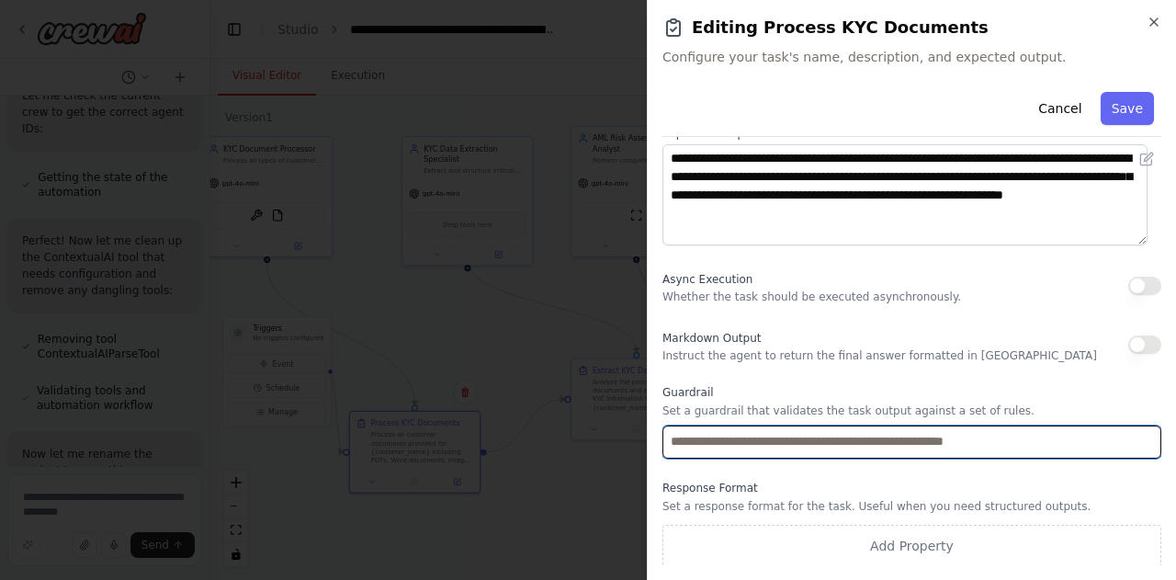
click at [957, 444] on input "text" at bounding box center [912, 442] width 499 height 33
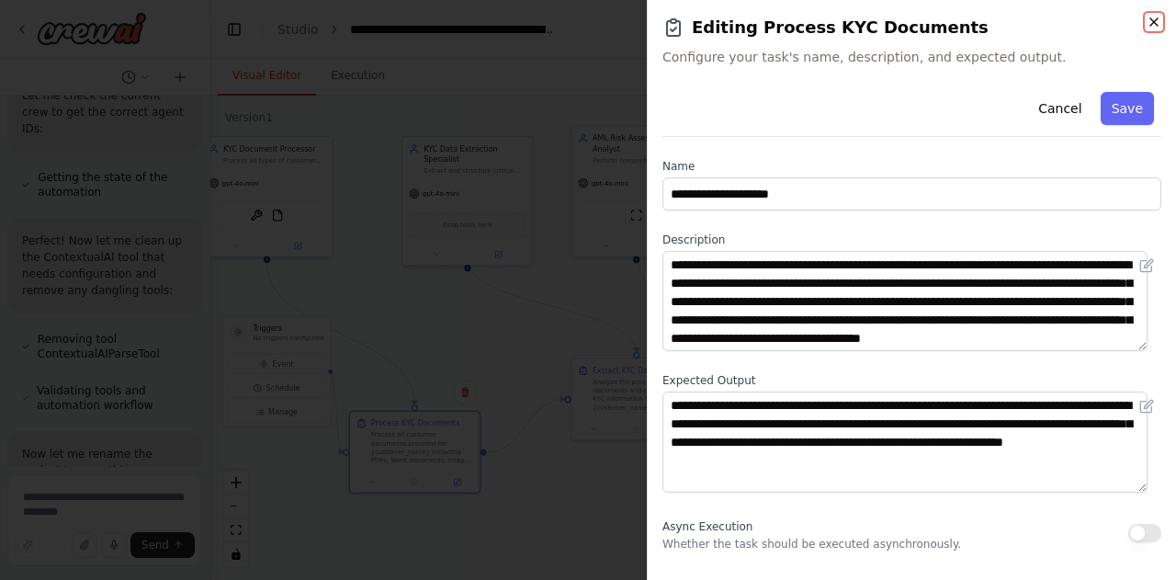
click at [1151, 21] on icon "button" at bounding box center [1154, 22] width 15 height 15
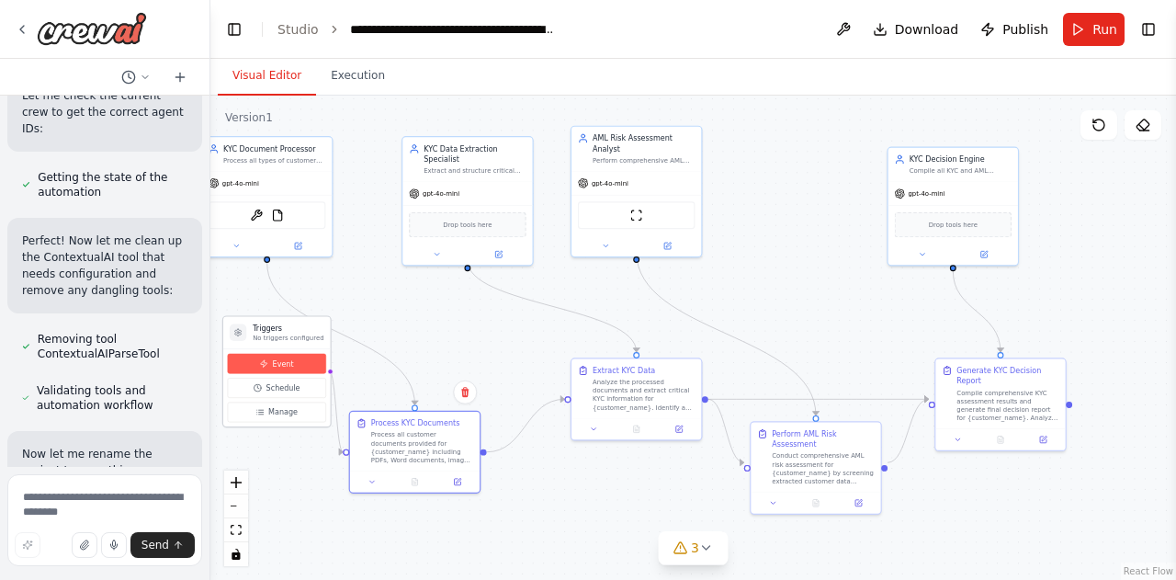
click at [283, 367] on span "Event" at bounding box center [283, 363] width 21 height 10
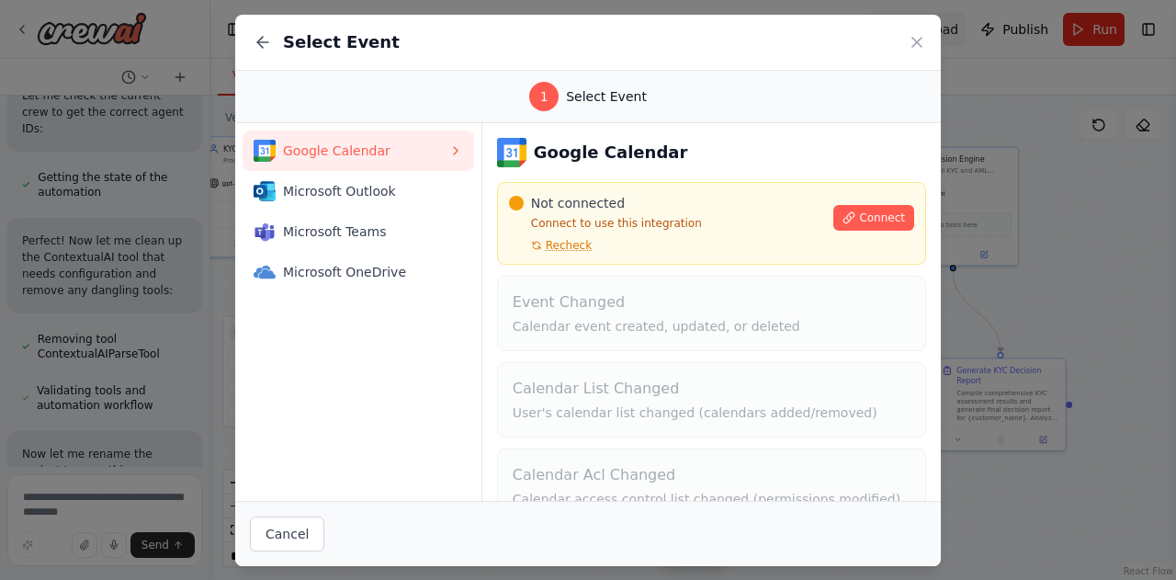
click at [916, 43] on icon at bounding box center [917, 42] width 18 height 18
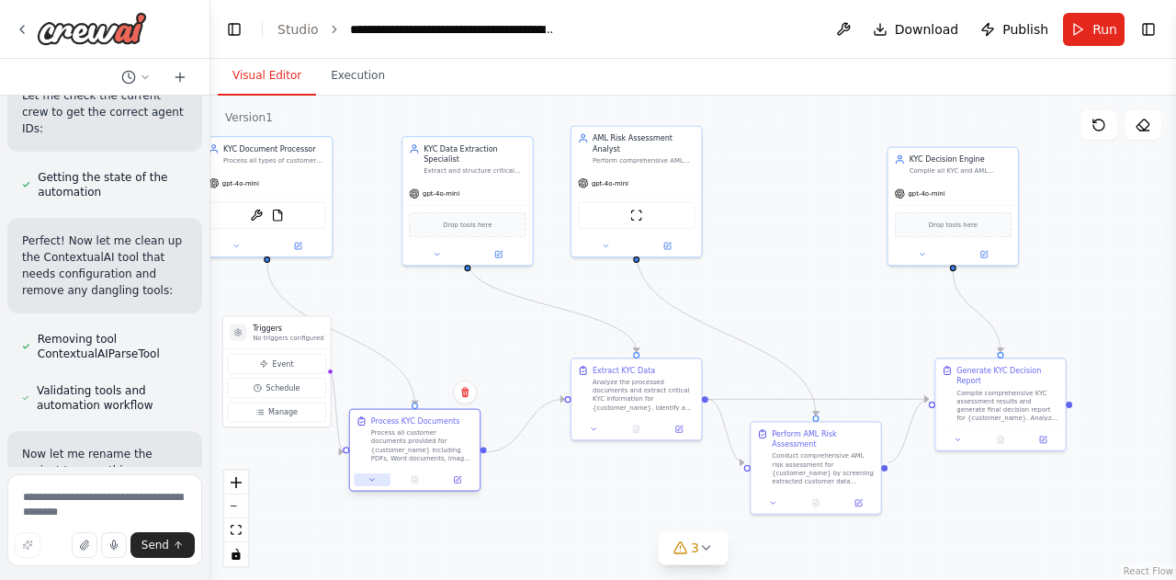
click at [369, 483] on icon at bounding box center [373, 479] width 8 height 8
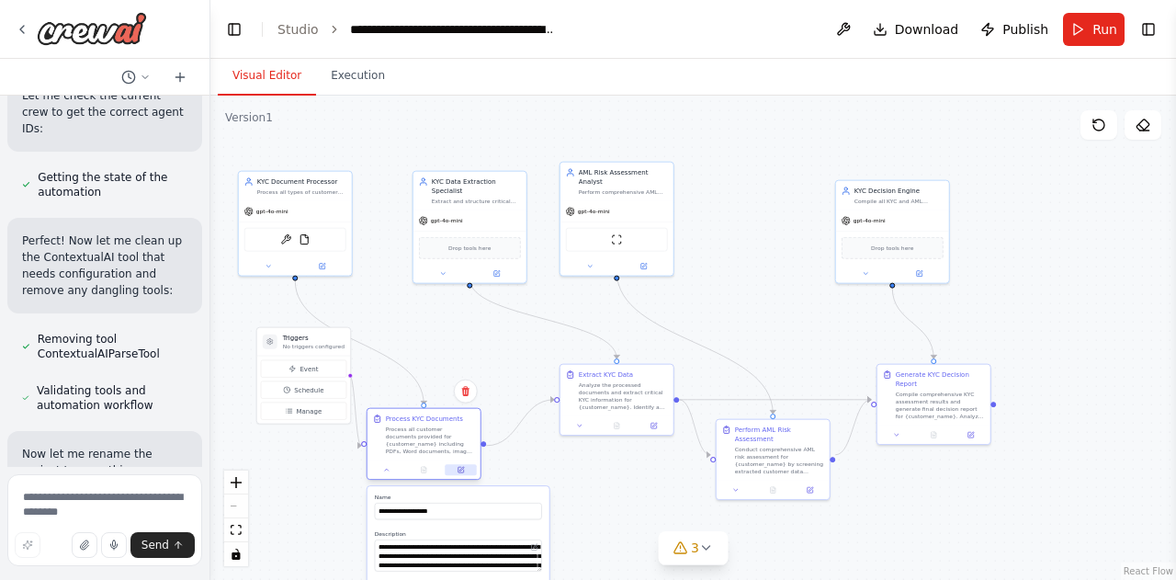
click at [467, 471] on button at bounding box center [460, 469] width 31 height 11
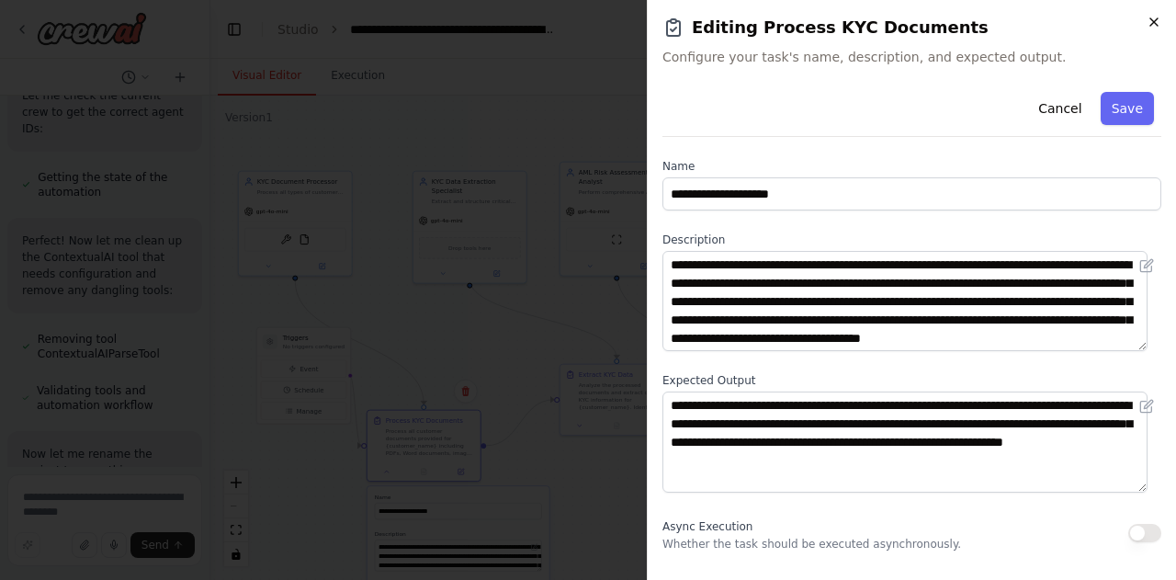
click at [1149, 21] on icon "button" at bounding box center [1154, 22] width 15 height 15
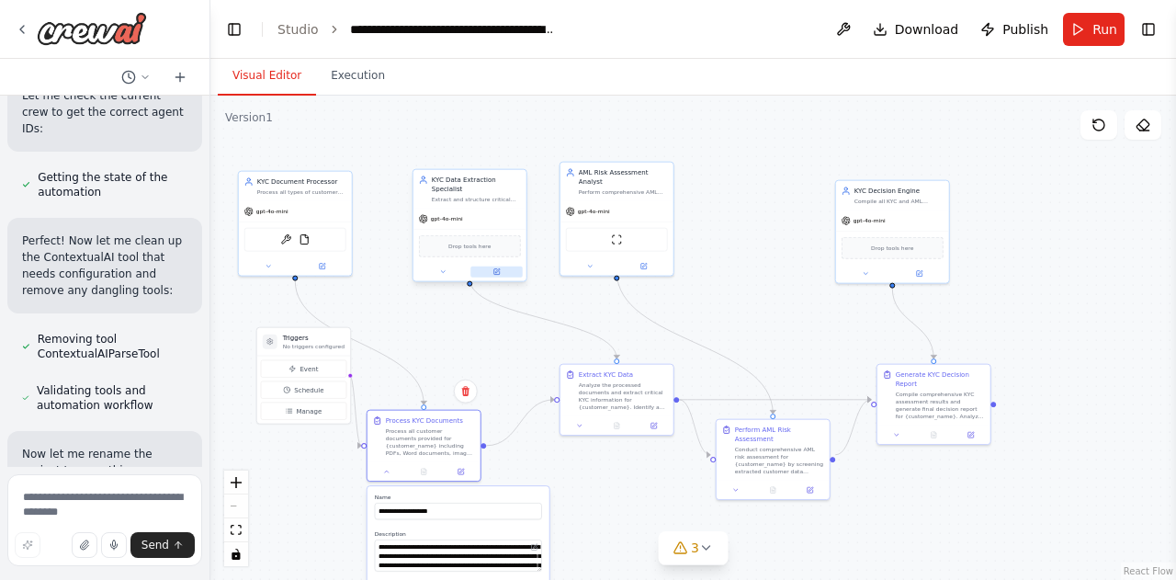
click at [498, 267] on button at bounding box center [497, 272] width 52 height 11
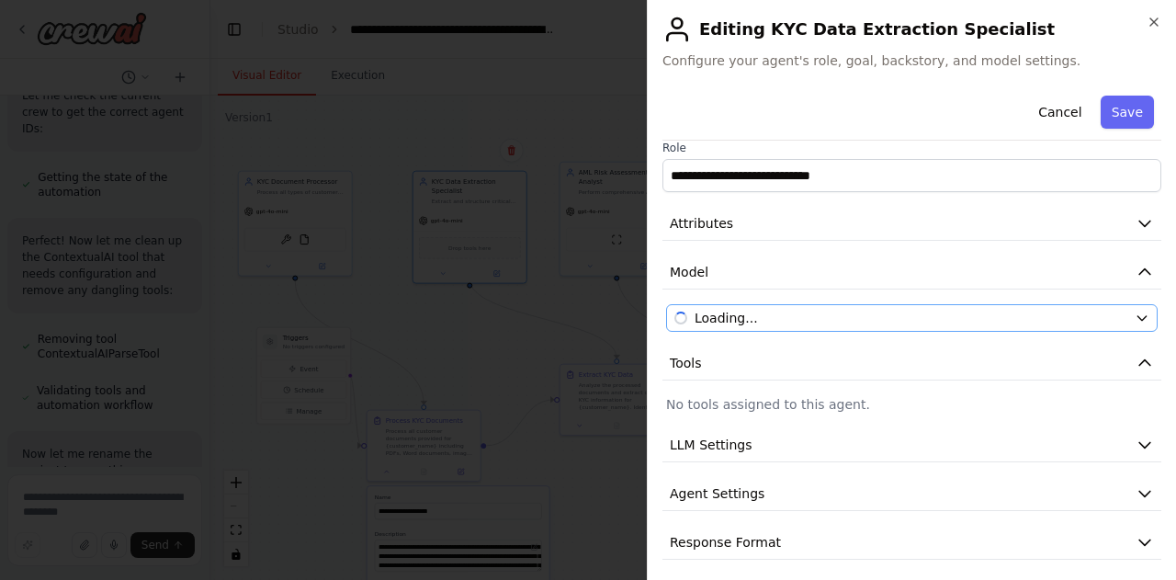
scroll to position [20, 0]
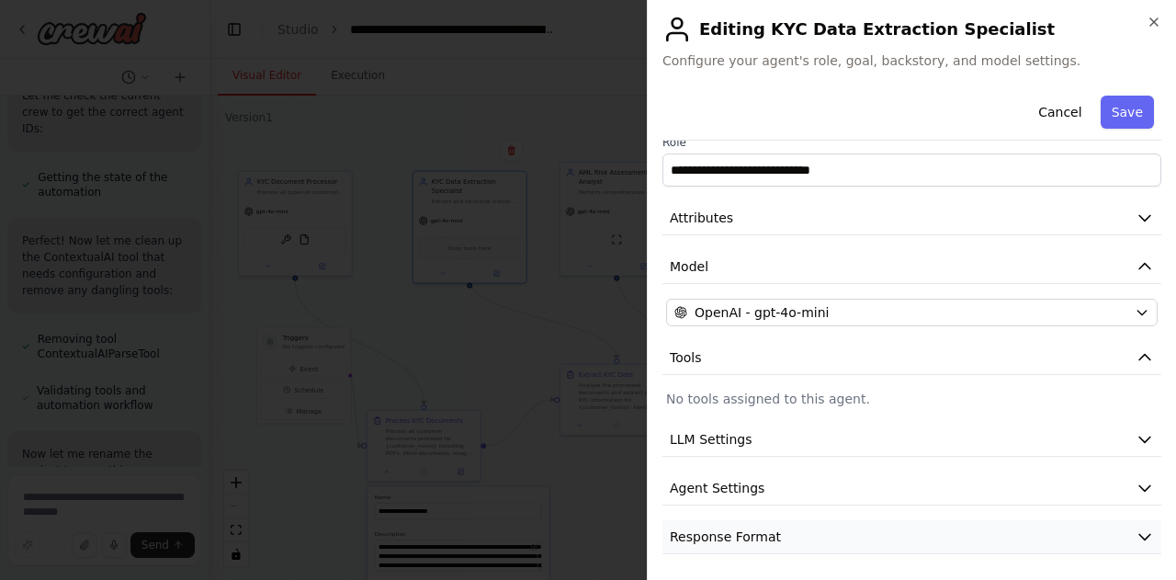
click at [1136, 528] on icon "button" at bounding box center [1145, 537] width 18 height 18
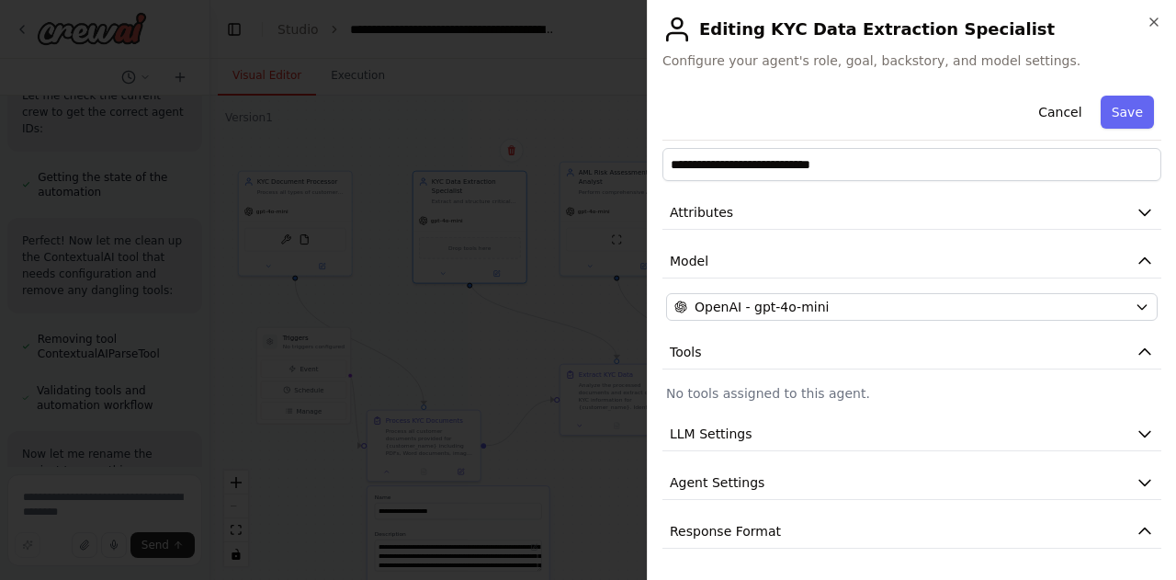
scroll to position [0, 0]
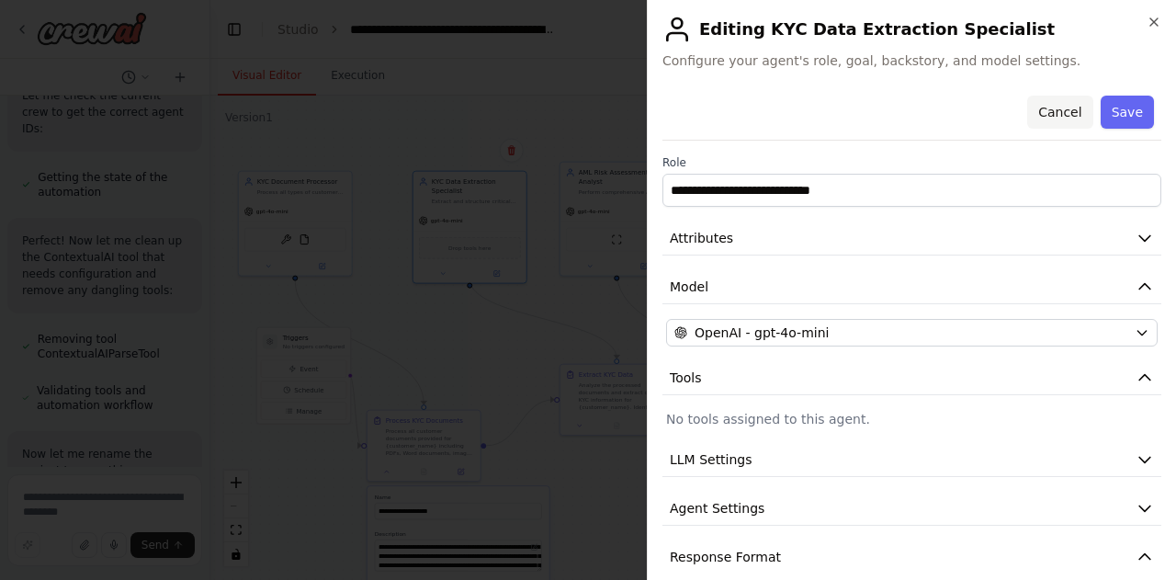
click at [1057, 116] on button "Cancel" at bounding box center [1060, 112] width 65 height 33
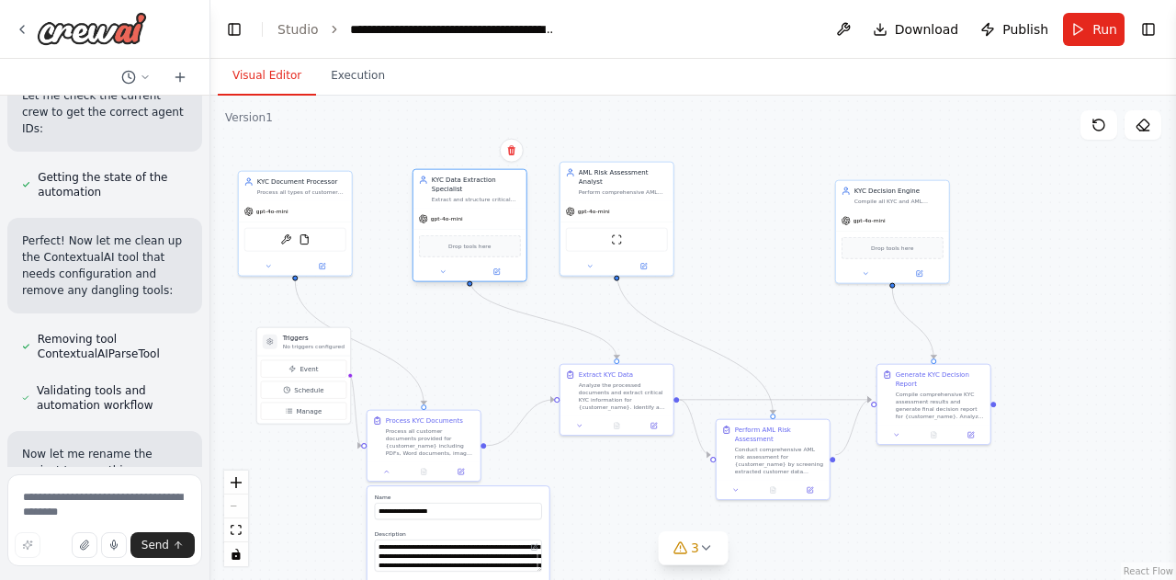
click at [480, 242] on span "Drop tools here" at bounding box center [470, 246] width 42 height 9
click at [1134, 119] on button at bounding box center [1143, 124] width 37 height 29
click at [1143, 122] on icon at bounding box center [1143, 125] width 15 height 15
click at [1149, 26] on button "Toggle Right Sidebar" at bounding box center [1149, 30] width 26 height 26
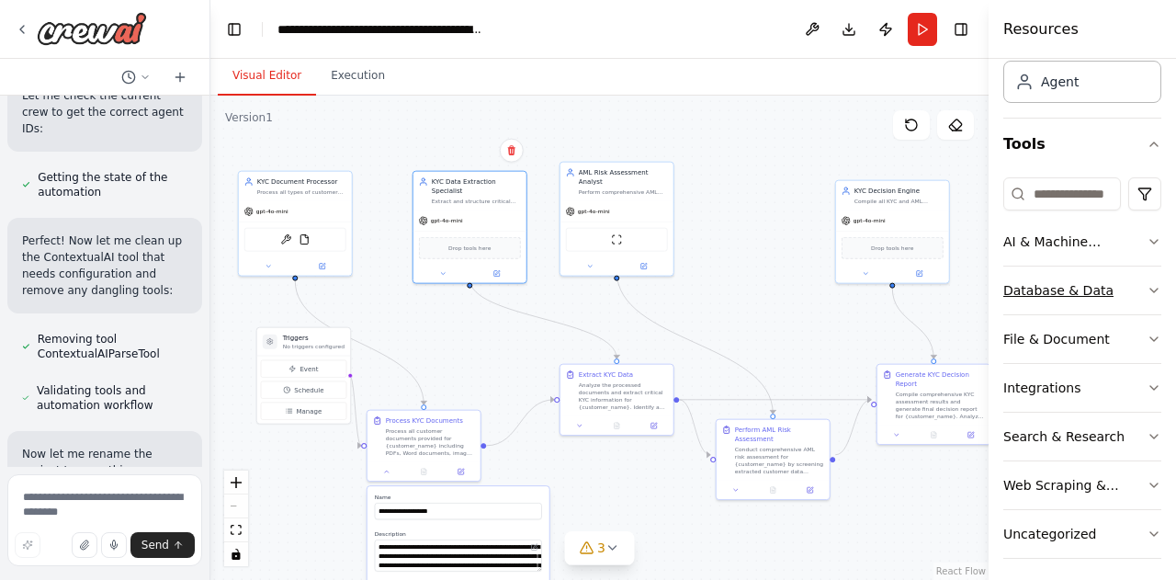
scroll to position [118, 0]
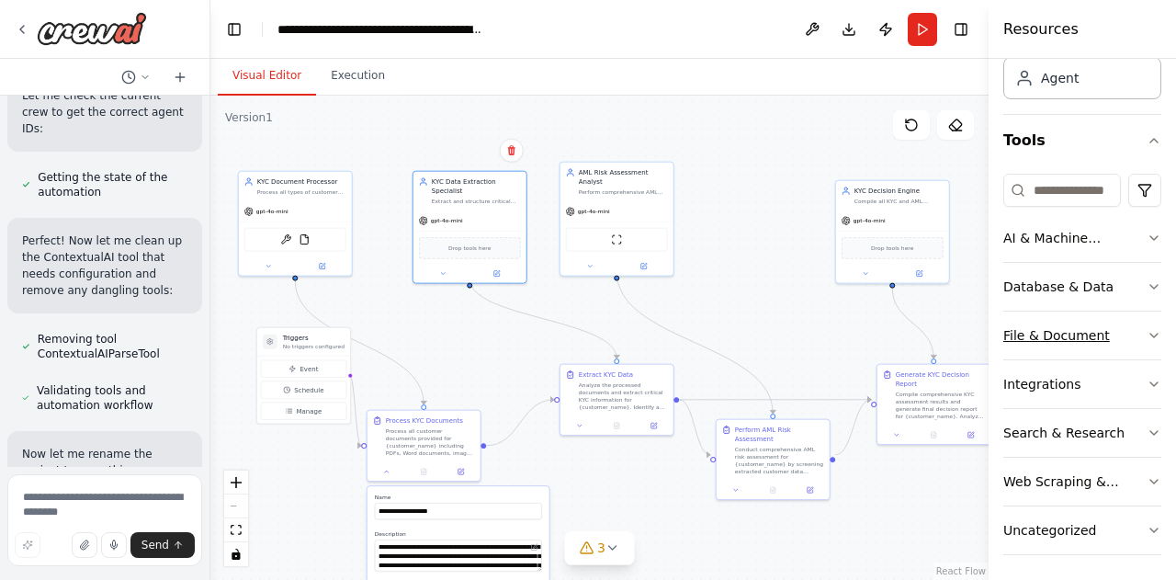
click at [1147, 328] on icon "button" at bounding box center [1154, 335] width 15 height 15
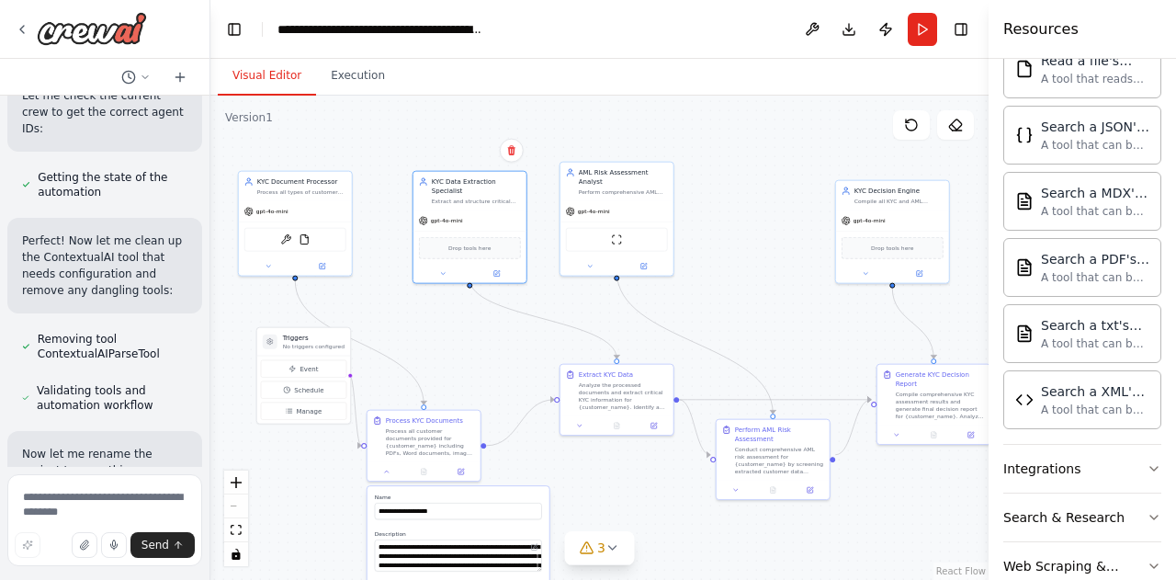
scroll to position [657, 0]
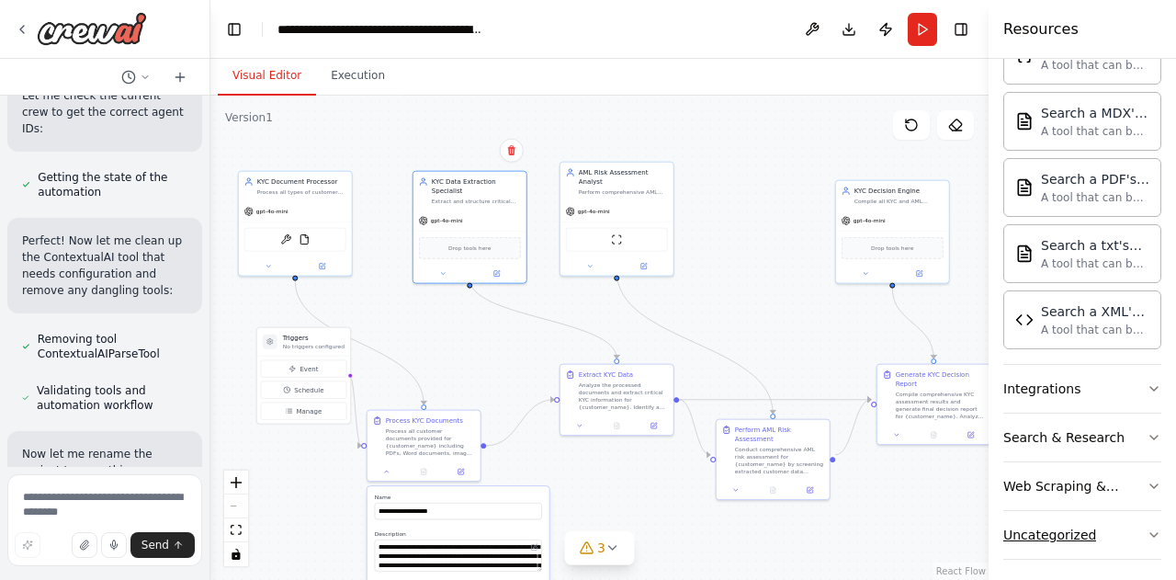
click at [1151, 533] on icon "button" at bounding box center [1154, 535] width 7 height 4
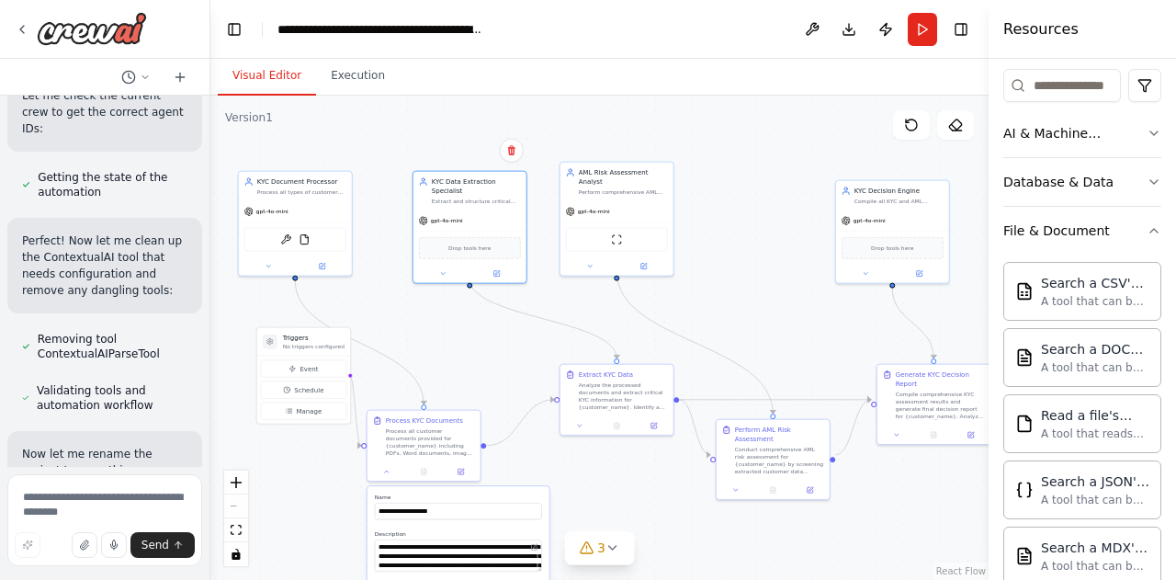
scroll to position [198, 0]
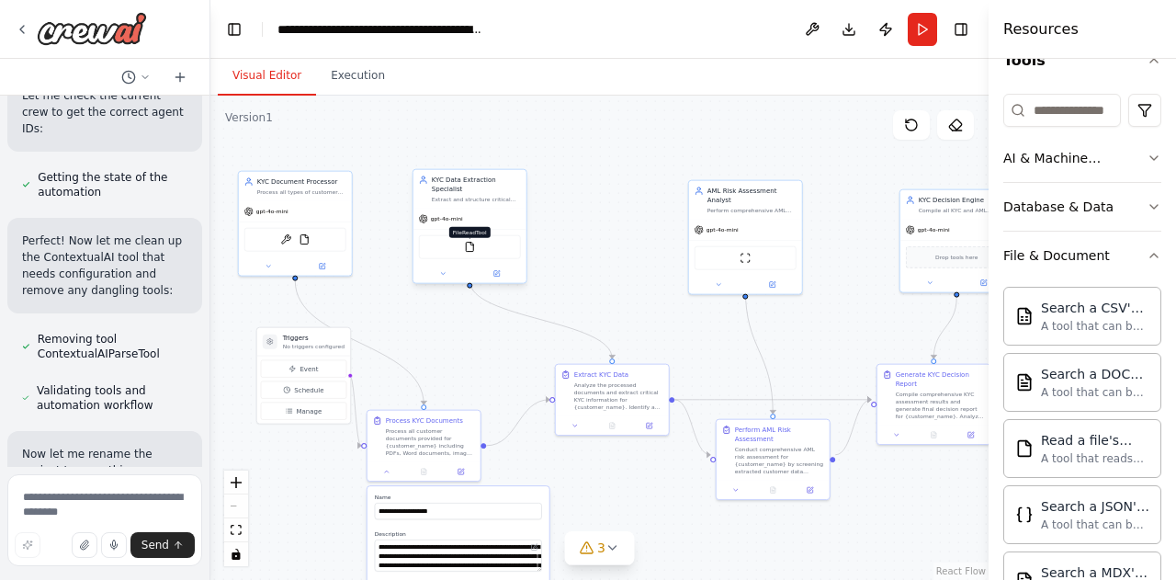
click at [468, 242] on img at bounding box center [469, 247] width 11 height 11
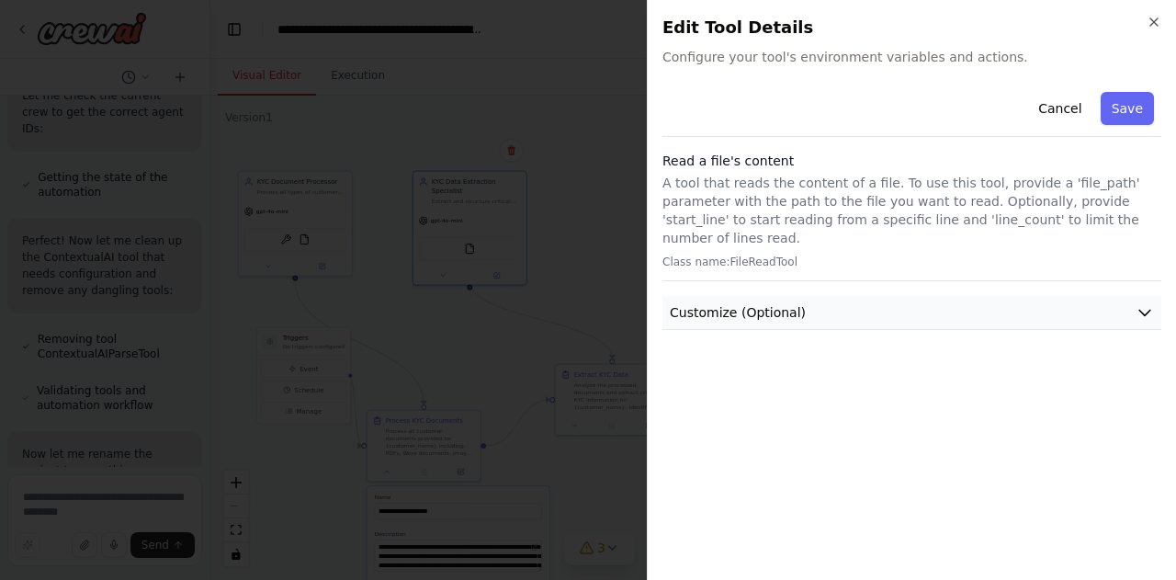
click at [1141, 303] on icon "button" at bounding box center [1145, 312] width 18 height 18
click at [1061, 109] on button "Cancel" at bounding box center [1060, 108] width 65 height 33
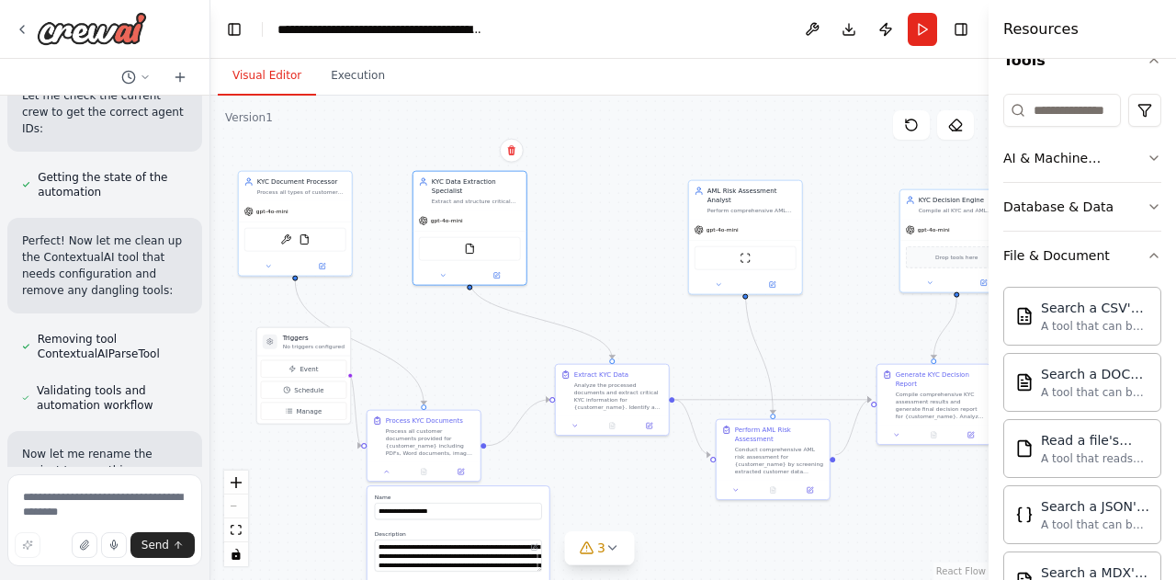
drag, startPoint x: 471, startPoint y: 234, endPoint x: 612, endPoint y: 188, distance: 148.8
click at [612, 188] on div ".deletable-edge-delete-btn { width: 20px; height: 20px; border: 0px solid #ffff…" at bounding box center [599, 338] width 778 height 484
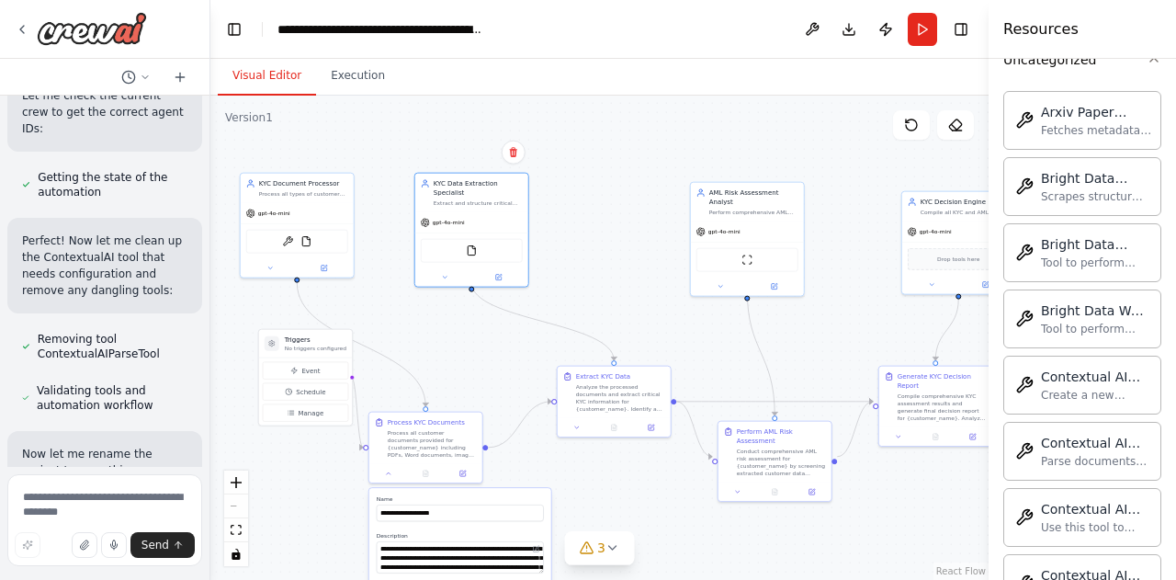
scroll to position [1301, 0]
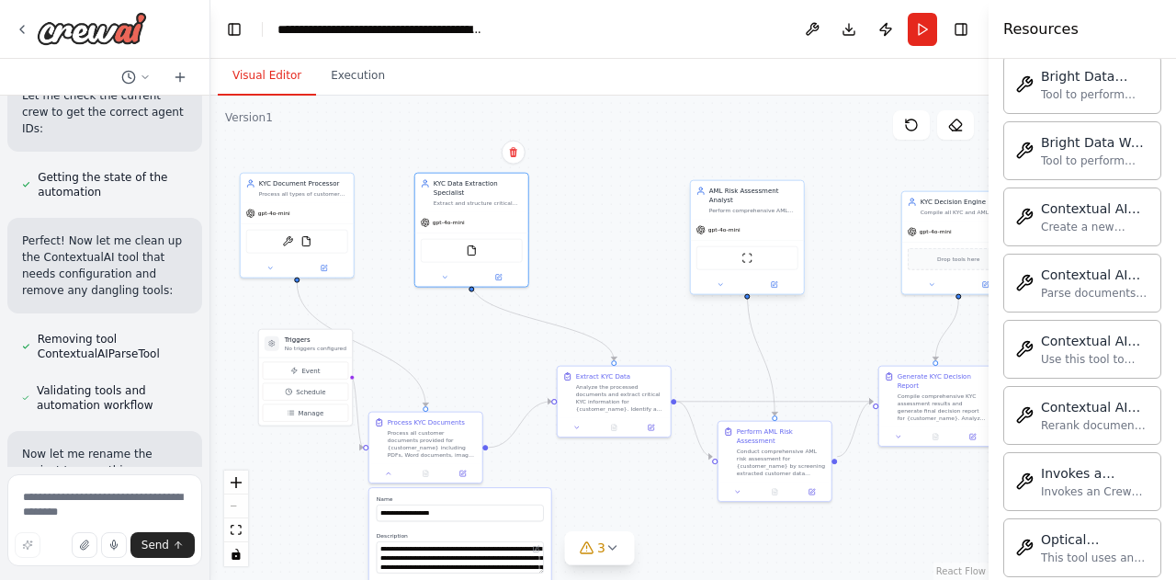
click at [738, 256] on div "ScrapeWebsiteTool" at bounding box center [748, 258] width 102 height 24
click at [753, 256] on div "ScrapeWebsiteTool" at bounding box center [748, 258] width 102 height 24
drag, startPoint x: 638, startPoint y: 392, endPoint x: 684, endPoint y: 312, distance: 93.0
click at [684, 312] on div "Analyze the processed documents and extract critical KYC information for {custo…" at bounding box center [671, 313] width 89 height 29
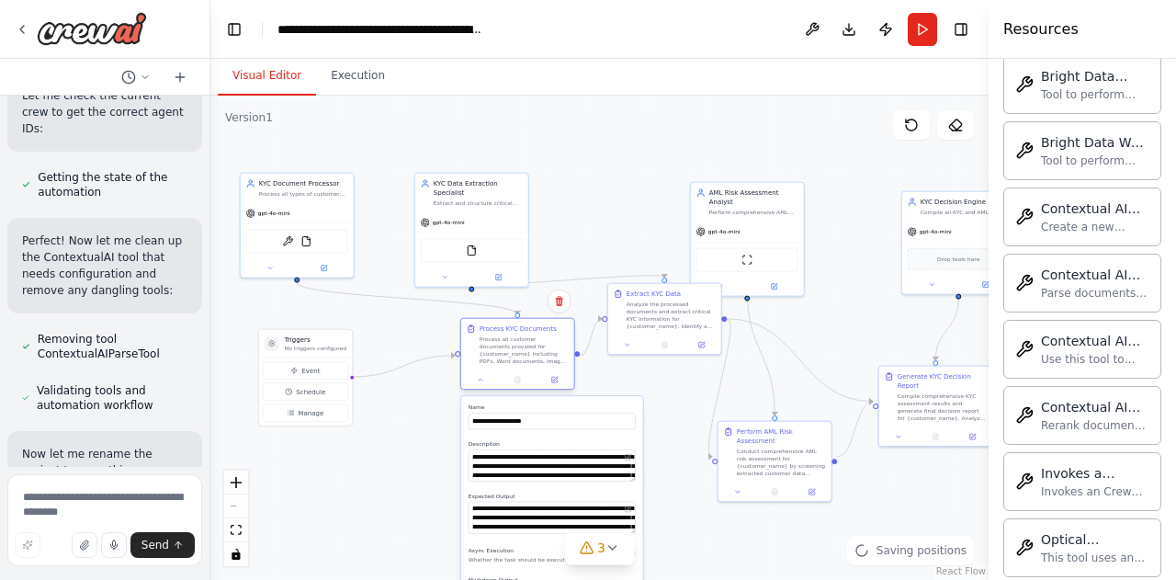
drag, startPoint x: 478, startPoint y: 426, endPoint x: 570, endPoint y: 332, distance: 131.9
click at [570, 332] on div "Process KYC Documents Process all customer documents provided for {customer_nam…" at bounding box center [517, 344] width 113 height 51
drag, startPoint x: 593, startPoint y: 456, endPoint x: 487, endPoint y: 494, distance: 112.5
click at [474, 494] on div "**********" at bounding box center [552, 573] width 182 height 355
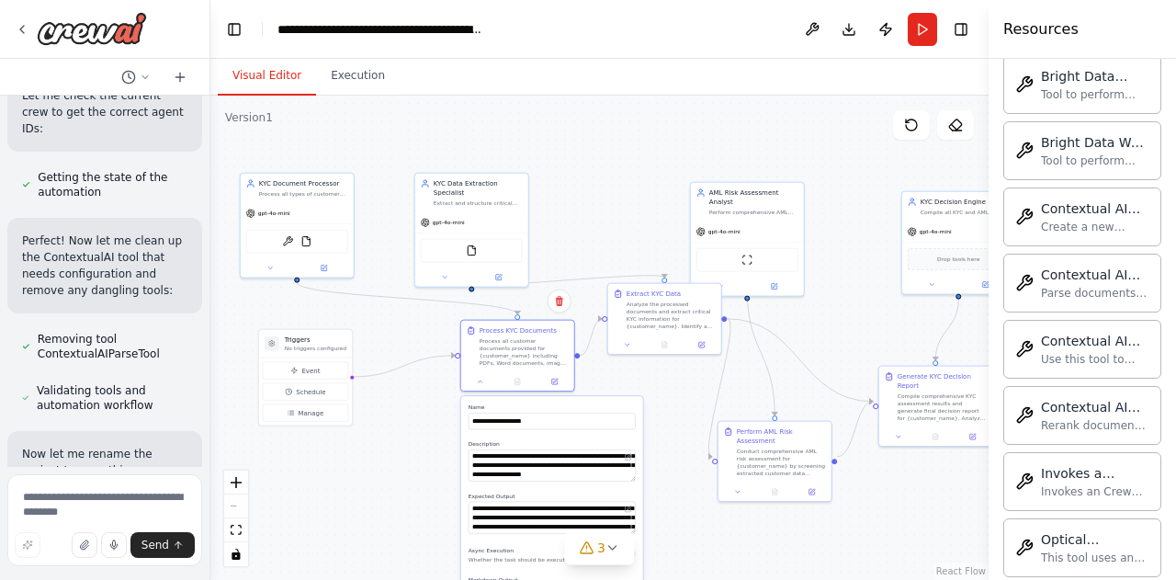
click at [720, 523] on div ".deletable-edge-delete-btn { width: 20px; height: 20px; border: 0px solid #ffff…" at bounding box center [599, 338] width 778 height 484
drag, startPoint x: 740, startPoint y: 243, endPoint x: 739, endPoint y: 188, distance: 54.2
click at [739, 194] on div "ScrapeWebsiteTool" at bounding box center [747, 212] width 113 height 36
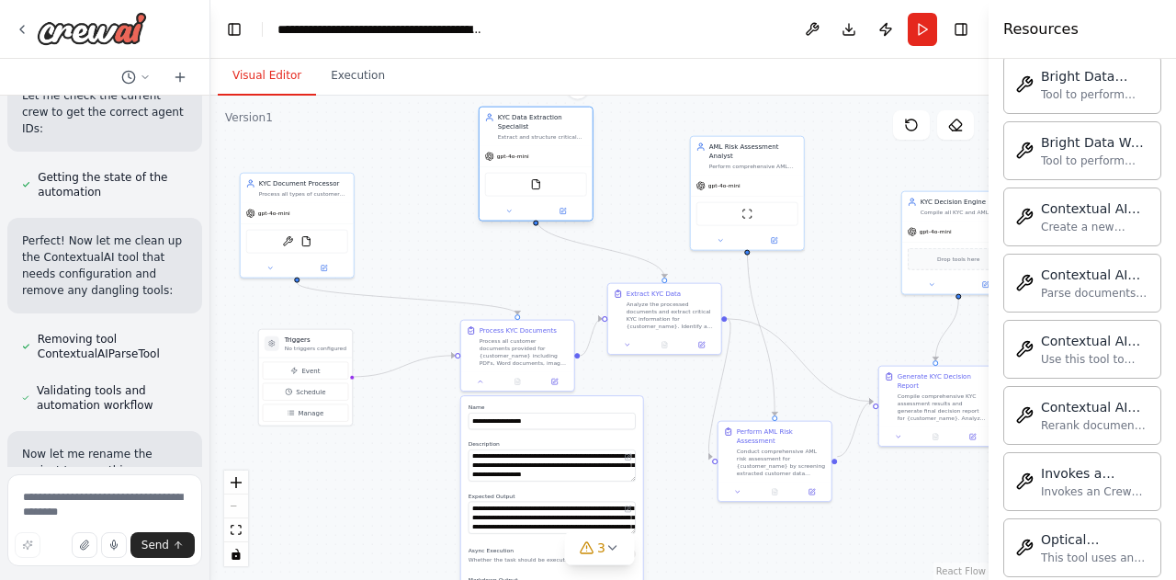
drag, startPoint x: 460, startPoint y: 218, endPoint x: 528, endPoint y: 155, distance: 92.4
click at [528, 155] on div "gpt-4o-mini" at bounding box center [536, 156] width 113 height 20
drag, startPoint x: 341, startPoint y: 222, endPoint x: 425, endPoint y: 181, distance: 92.9
click at [425, 181] on div "gpt-4o-mini OCRTool FileReadTool" at bounding box center [370, 202] width 113 height 74
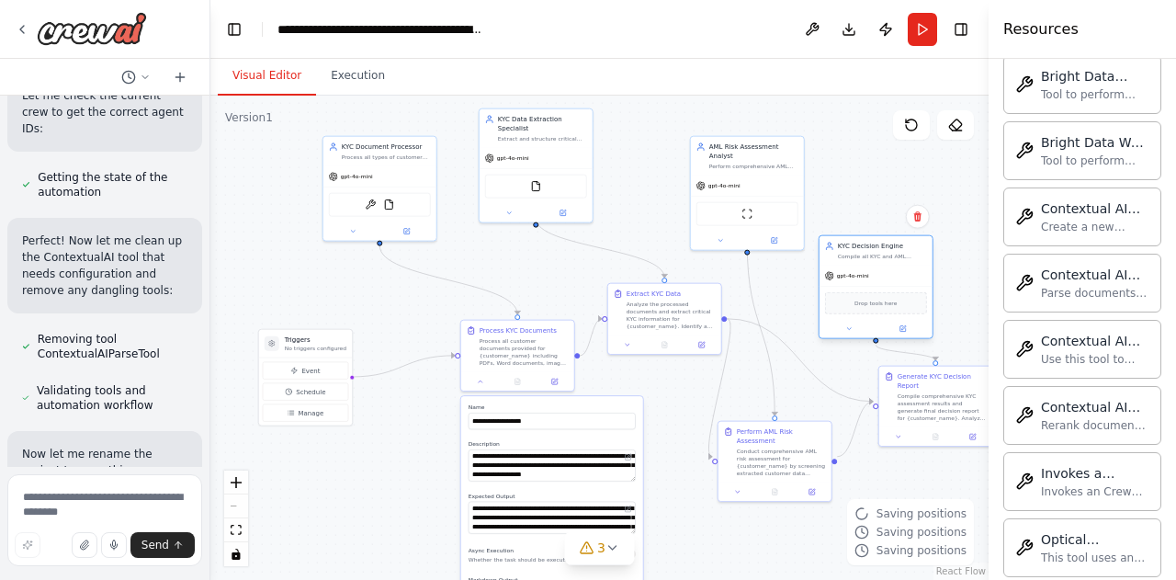
drag, startPoint x: 921, startPoint y: 267, endPoint x: 835, endPoint y: 316, distance: 99.2
click at [835, 316] on div "Drop tools here" at bounding box center [876, 303] width 113 height 34
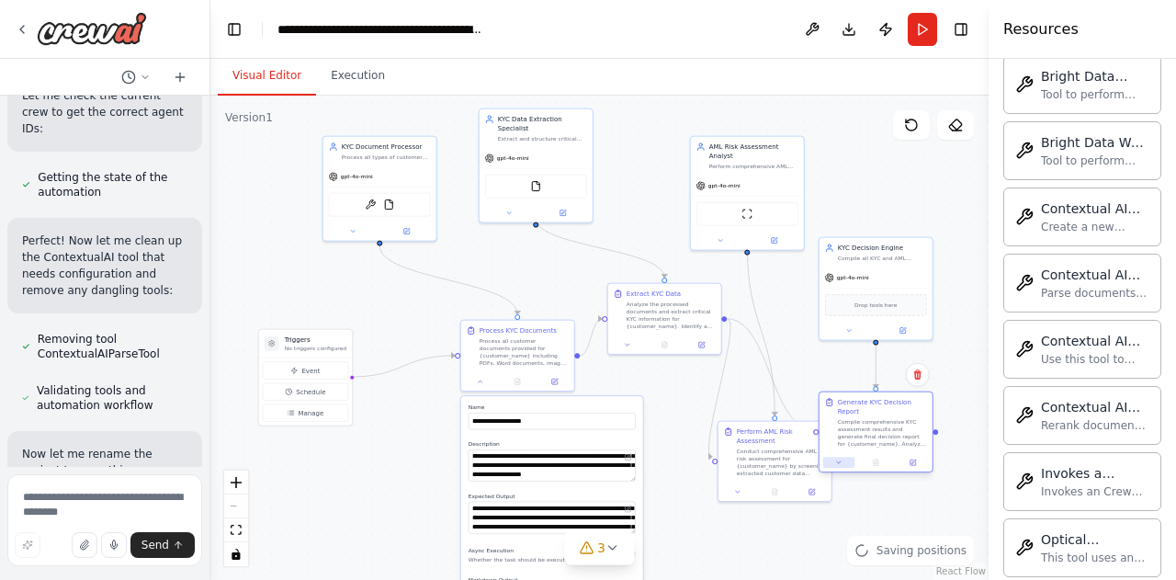
drag, startPoint x: 906, startPoint y: 420, endPoint x: 846, endPoint y: 448, distance: 66.6
click at [846, 457] on button at bounding box center [839, 462] width 31 height 11
drag, startPoint x: 783, startPoint y: 468, endPoint x: 717, endPoint y: 512, distance: 79.5
click at [717, 512] on div "Perform AML Risk Assessment Conduct comprehensive AML risk assessment for {cust…" at bounding box center [710, 496] width 113 height 61
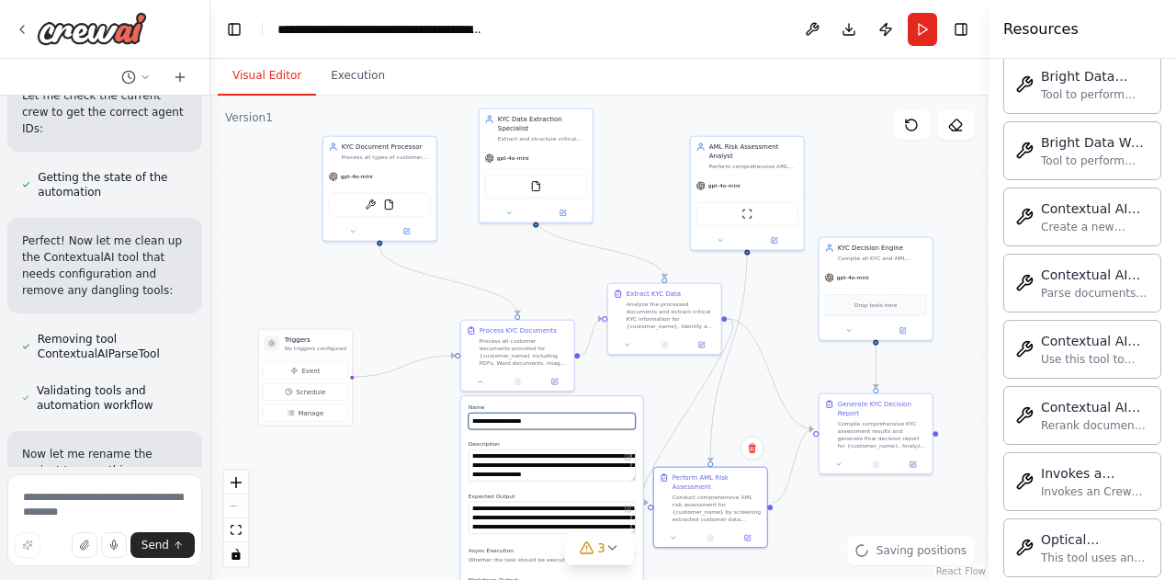
drag, startPoint x: 621, startPoint y: 412, endPoint x: 564, endPoint y: 413, distance: 57.0
click at [558, 415] on input "**********" at bounding box center [552, 421] width 167 height 17
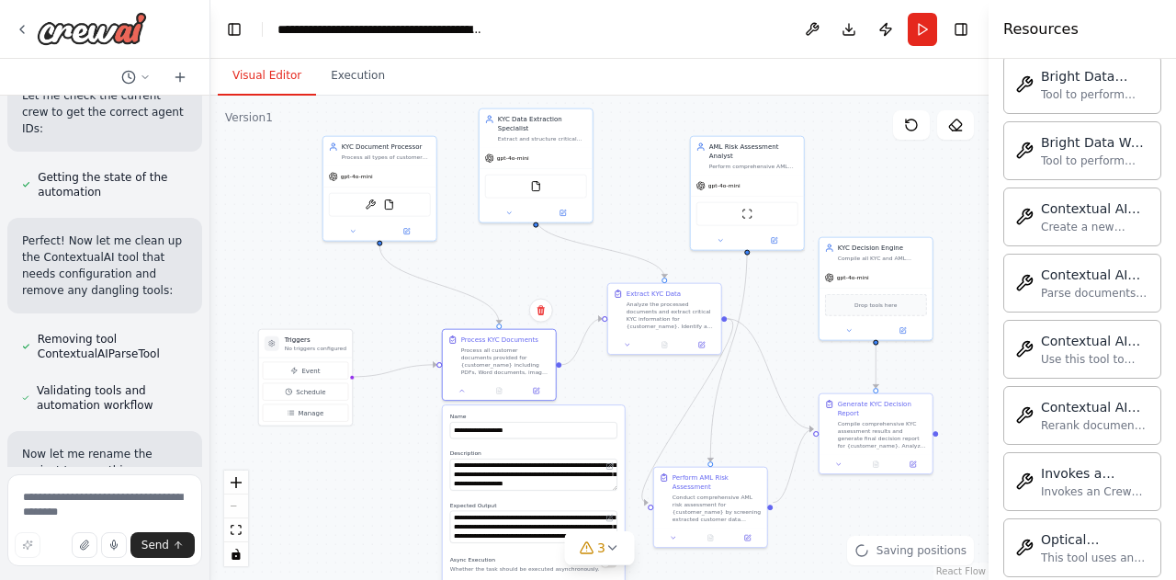
drag, startPoint x: 595, startPoint y: 400, endPoint x: 595, endPoint y: 411, distance: 11.0
click at [571, 408] on div "**********" at bounding box center [534, 582] width 182 height 355
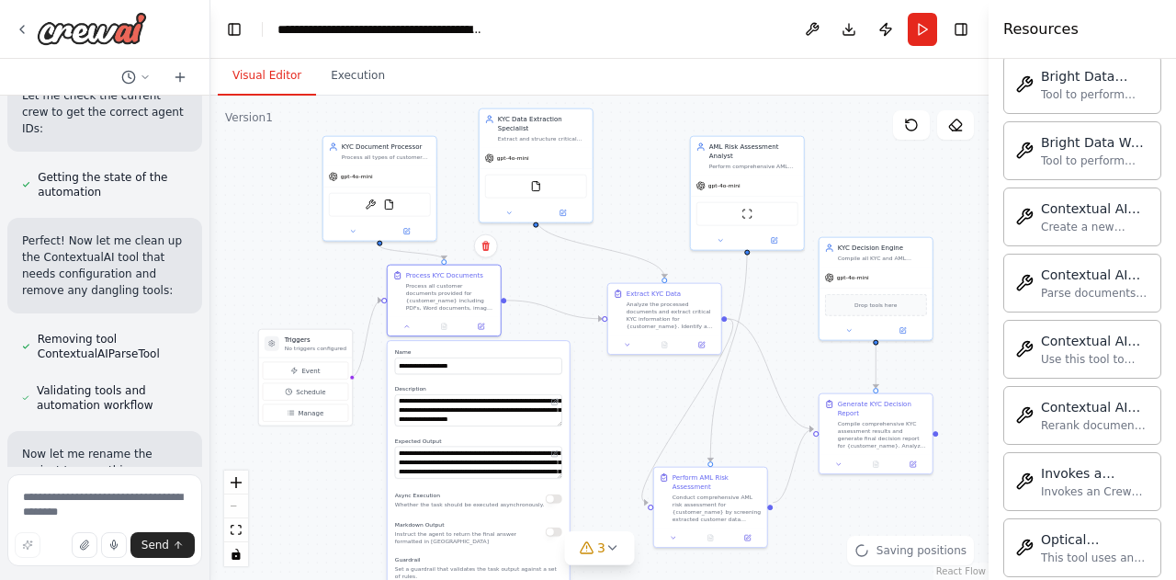
drag, startPoint x: 601, startPoint y: 420, endPoint x: 540, endPoint y: 352, distance: 91.7
click at [540, 352] on div "**********" at bounding box center [478, 361] width 167 height 26
drag, startPoint x: 509, startPoint y: 352, endPoint x: 518, endPoint y: 348, distance: 9.9
click at [518, 348] on label "Name" at bounding box center [487, 351] width 167 height 7
click at [643, 312] on div "Extract KYC Data Analyze the processed documents and extract critical KYC infor…" at bounding box center [665, 317] width 115 height 73
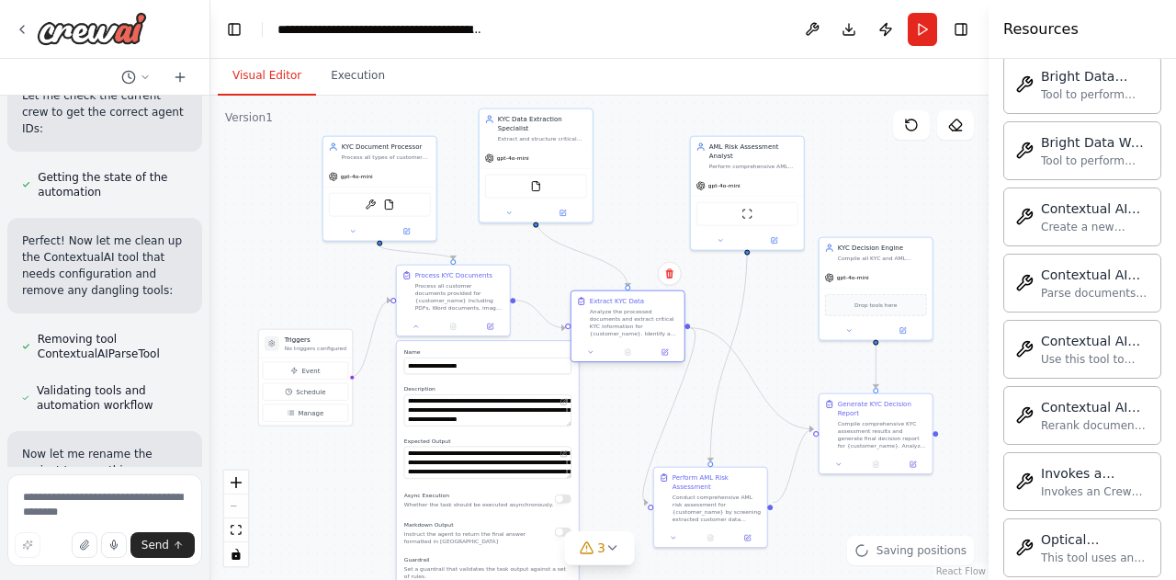
drag, startPoint x: 711, startPoint y: 299, endPoint x: 676, endPoint y: 302, distance: 36.0
click at [676, 302] on div "Extract KYC Data Analyze the processed documents and extract critical KYC infor…" at bounding box center [634, 317] width 89 height 40
click at [421, 331] on div at bounding box center [453, 324] width 113 height 19
click at [610, 554] on icon at bounding box center [613, 547] width 15 height 15
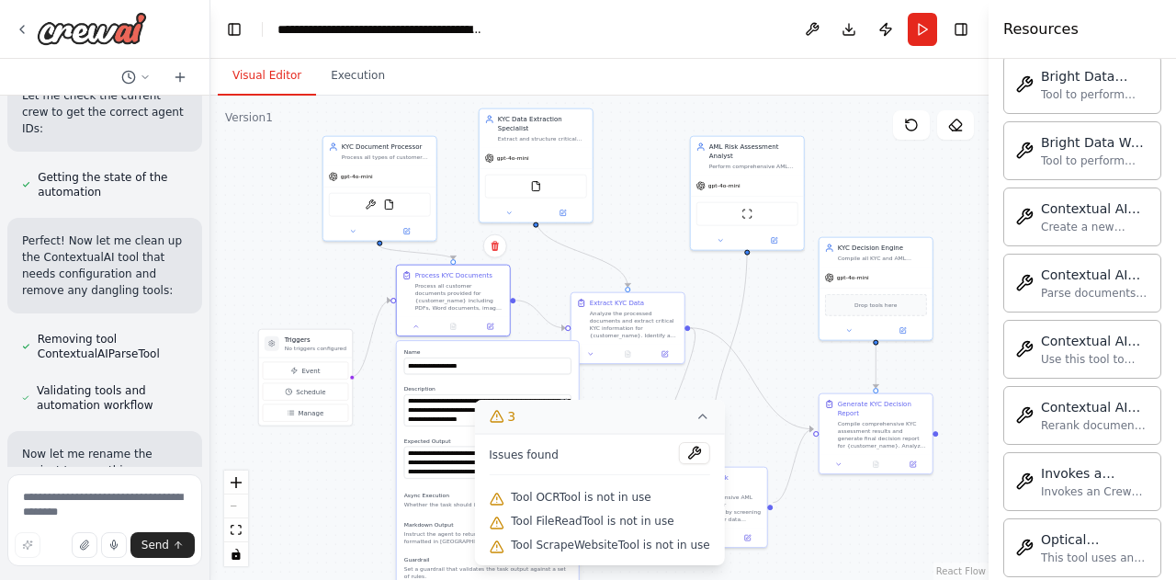
click at [814, 553] on div ".deletable-edge-delete-btn { width: 20px; height: 20px; border: 0px solid #ffff…" at bounding box center [599, 338] width 778 height 484
click at [910, 514] on div ".deletable-edge-delete-btn { width: 20px; height: 20px; border: 0px solid #ffff…" at bounding box center [599, 338] width 778 height 484
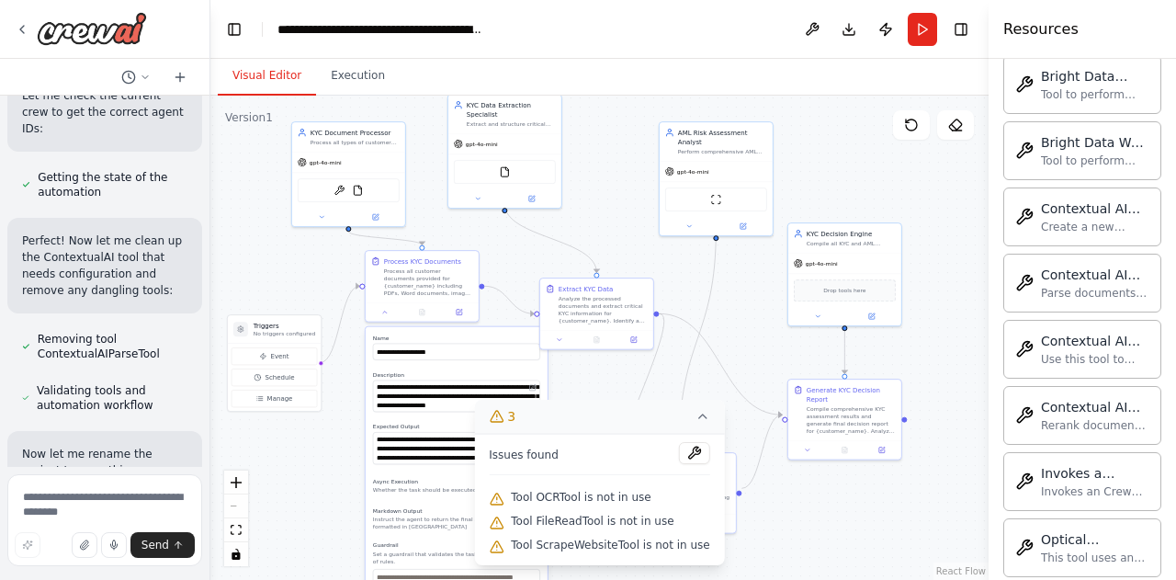
click at [324, 489] on div ".deletable-edge-delete-btn { width: 20px; height: 20px; border: 0px solid #ffff…" at bounding box center [599, 338] width 778 height 484
click at [235, 530] on icon "fit view" at bounding box center [236, 530] width 11 height 10
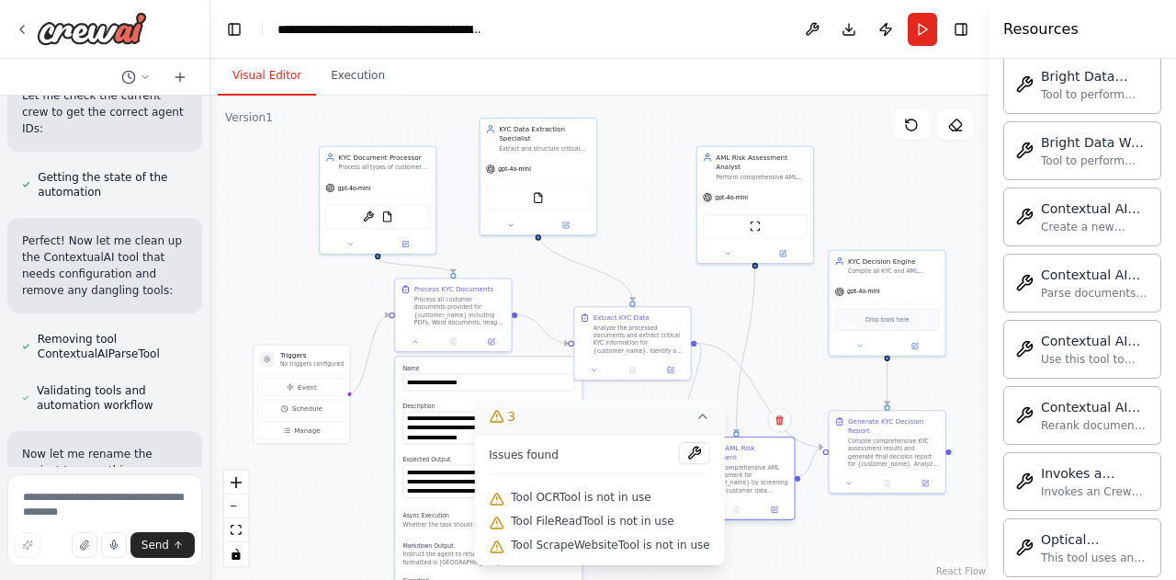
drag, startPoint x: 770, startPoint y: 507, endPoint x: 755, endPoint y: 456, distance: 53.8
click at [789, 460] on div "Perform AML Risk Assessment Conduct comprehensive AML risk assessment for {cust…" at bounding box center [736, 468] width 116 height 62
click at [698, 420] on icon at bounding box center [703, 416] width 15 height 15
